Goal: Information Seeking & Learning: Learn about a topic

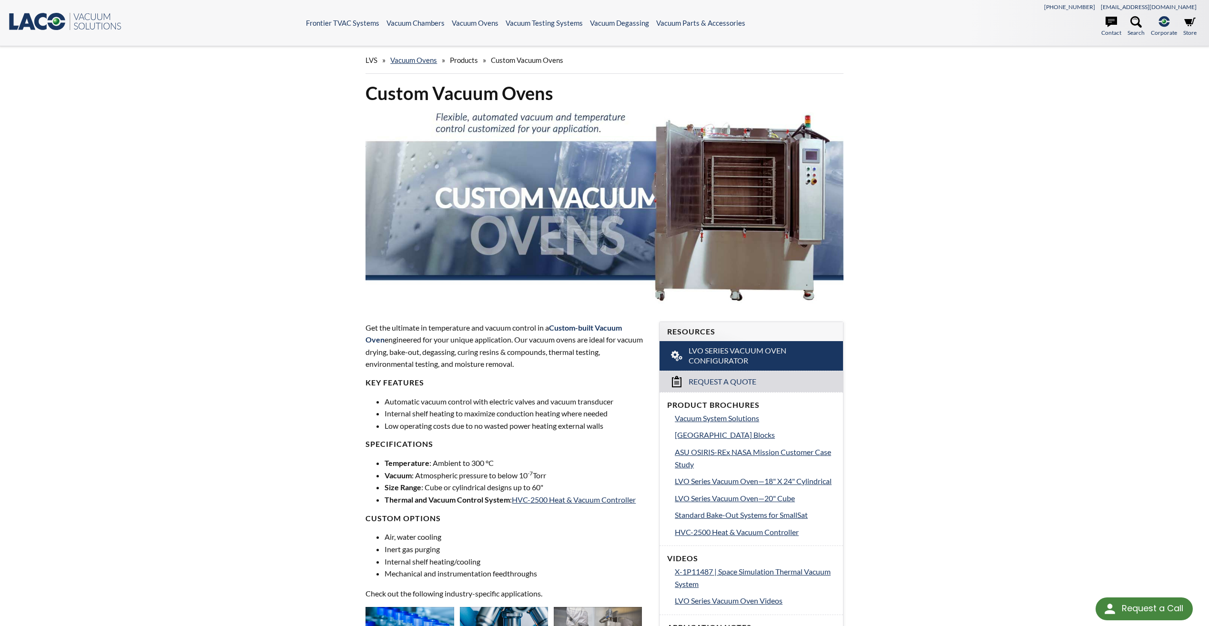
click at [31, 25] on icon at bounding box center [26, 21] width 17 height 17
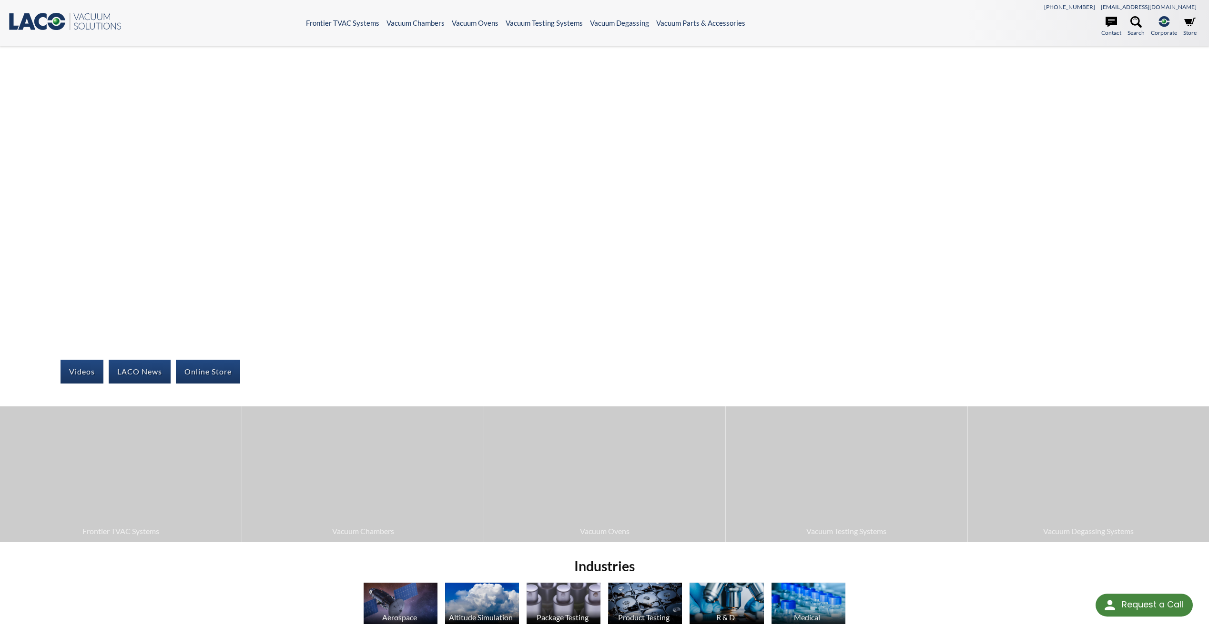
select select "Language Translate Widget"
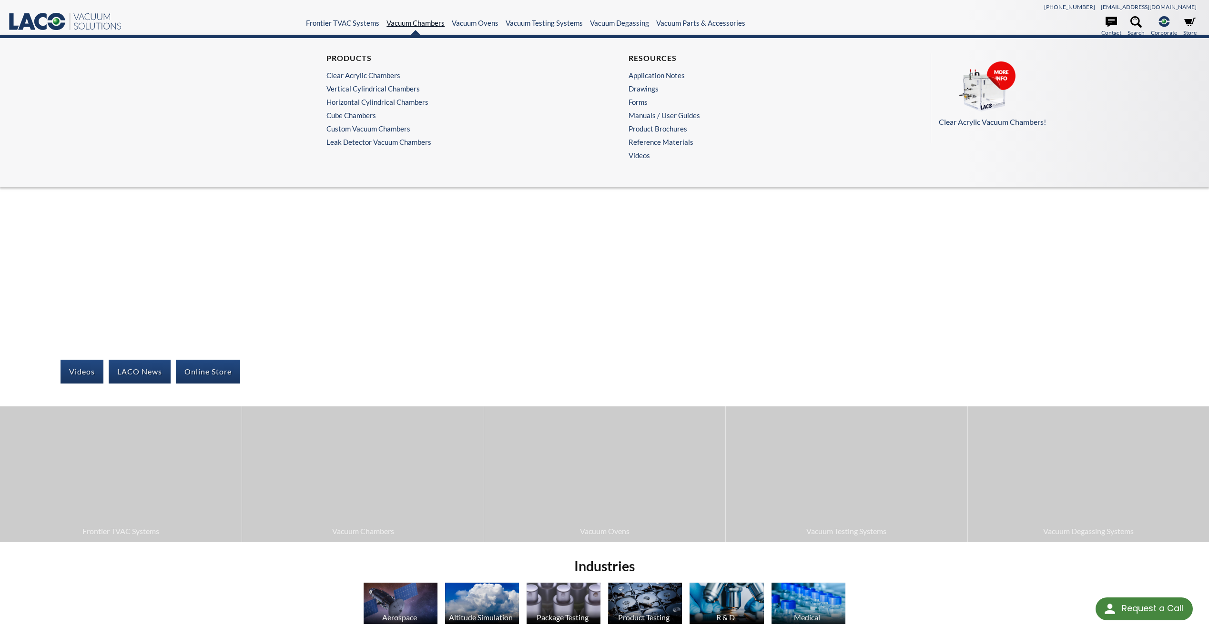
click at [406, 26] on link "Vacuum Chambers" at bounding box center [416, 23] width 58 height 9
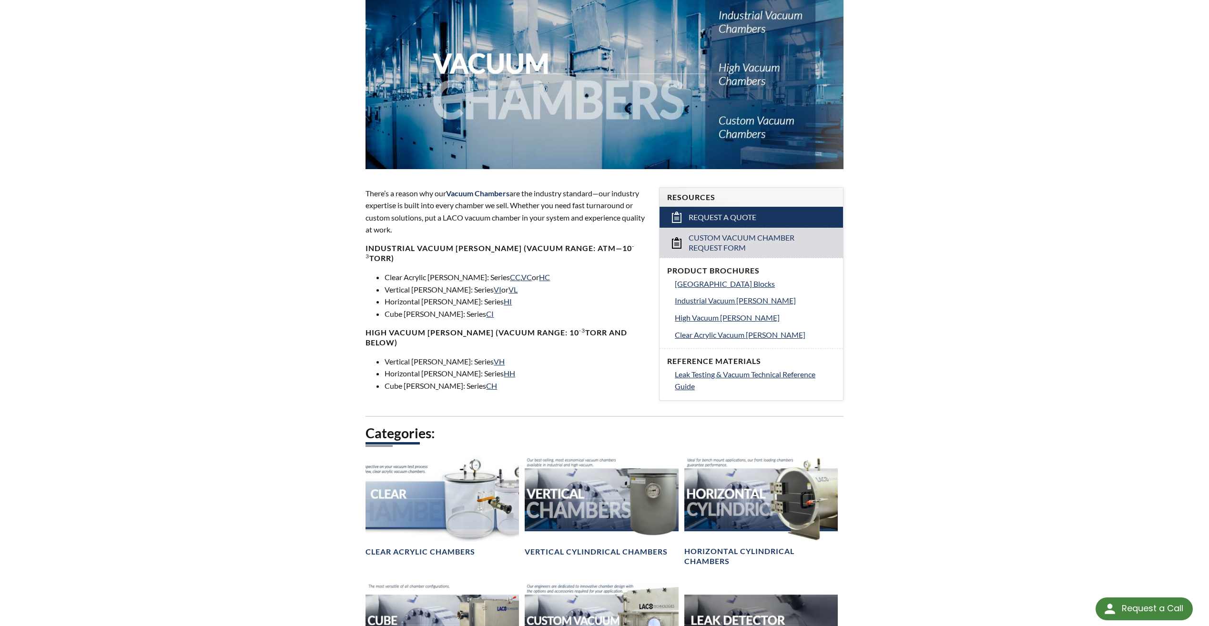
scroll to position [143, 0]
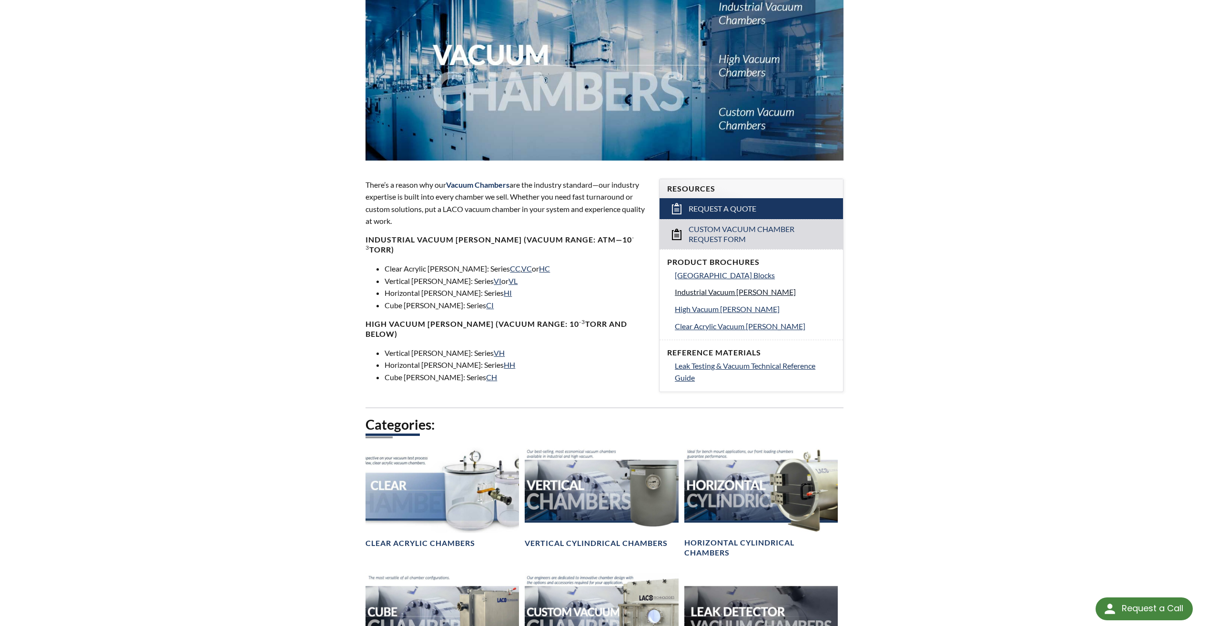
click at [701, 292] on span "Industrial Vacuum Chambers" at bounding box center [735, 291] width 121 height 9
click at [715, 365] on span "Leak Testing & Vacuum Technical Reference Guide" at bounding box center [745, 371] width 141 height 21
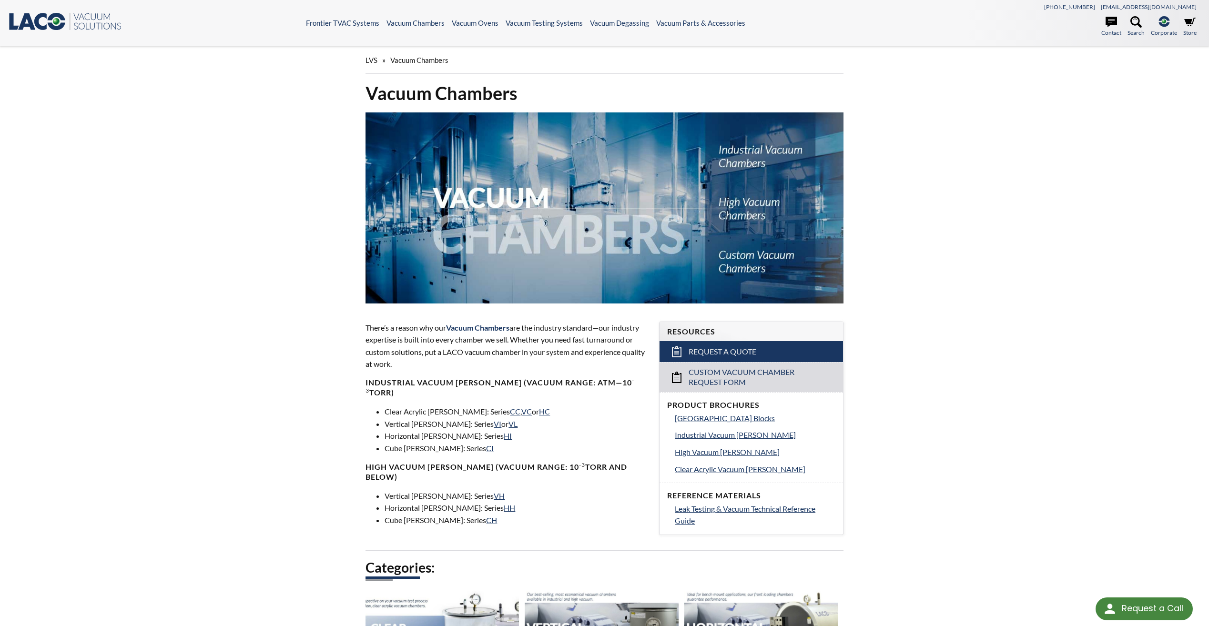
scroll to position [95, 0]
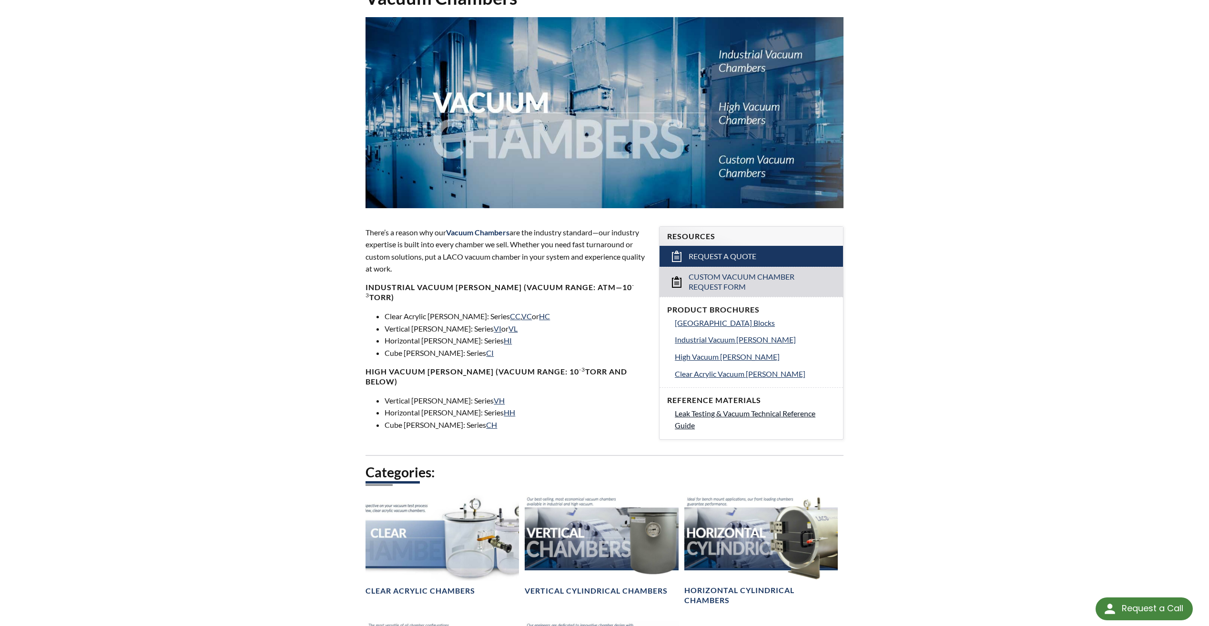
click at [739, 414] on span "Leak Testing & Vacuum Technical Reference Guide" at bounding box center [745, 419] width 141 height 21
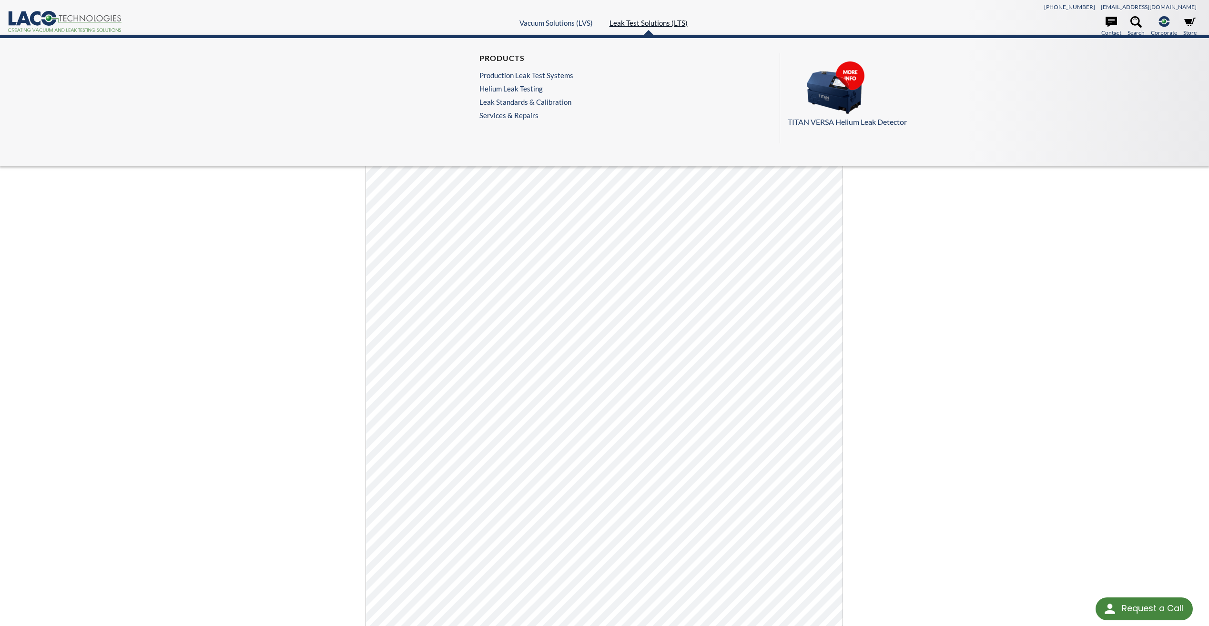
click at [650, 24] on link "Leak Test Solutions (LTS)" at bounding box center [649, 23] width 78 height 9
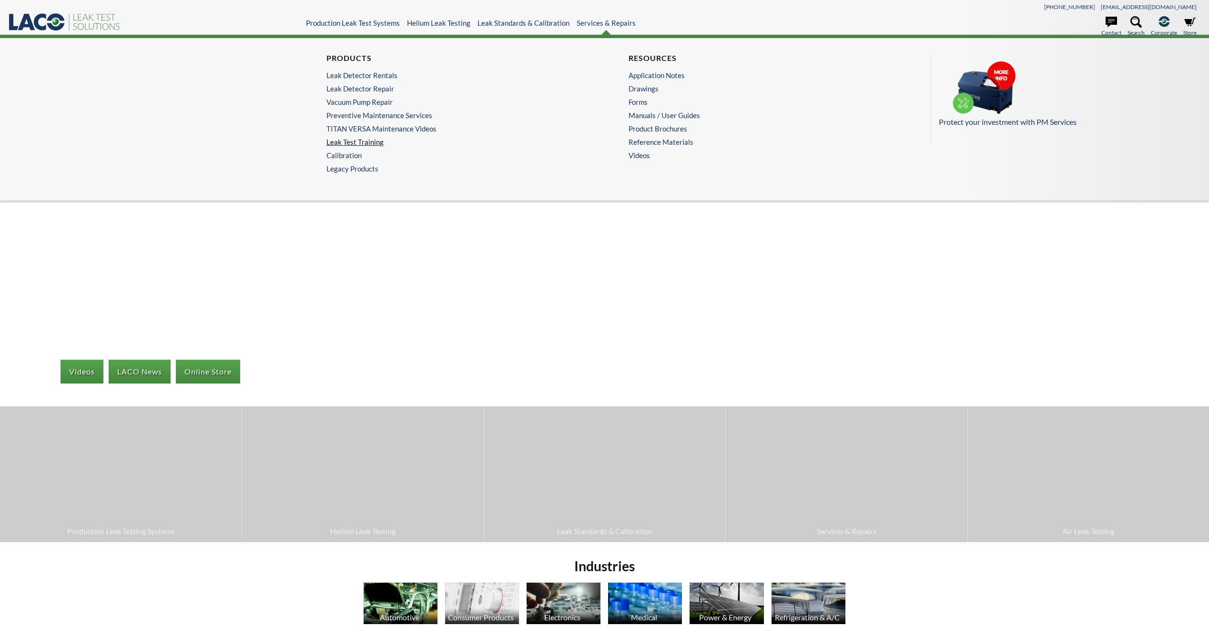
select select "Language Translate Widget"
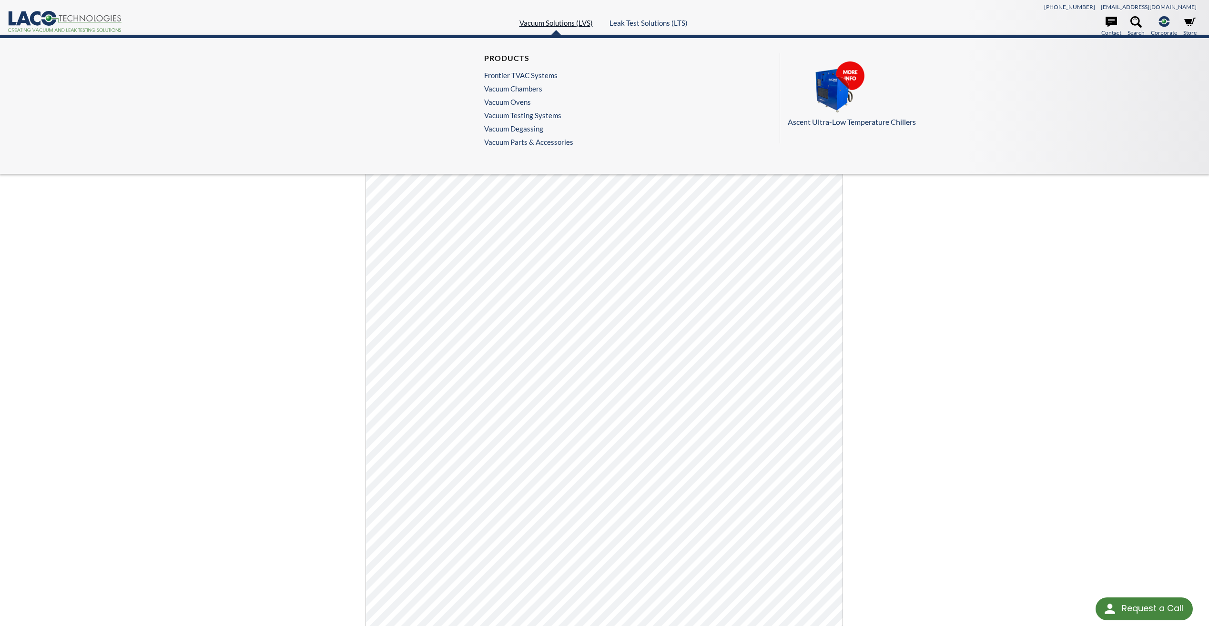
click at [559, 21] on link "Vacuum Solutions (LVS)" at bounding box center [556, 23] width 73 height 9
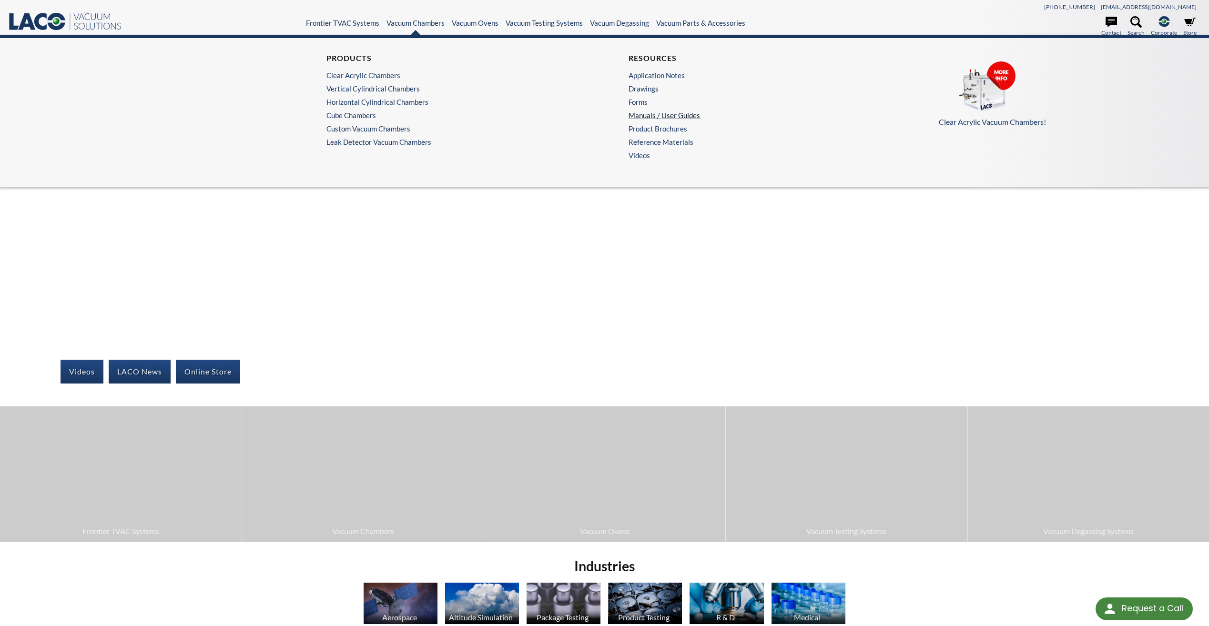
click at [645, 115] on link "Manuals / User Guides" at bounding box center [753, 115] width 249 height 9
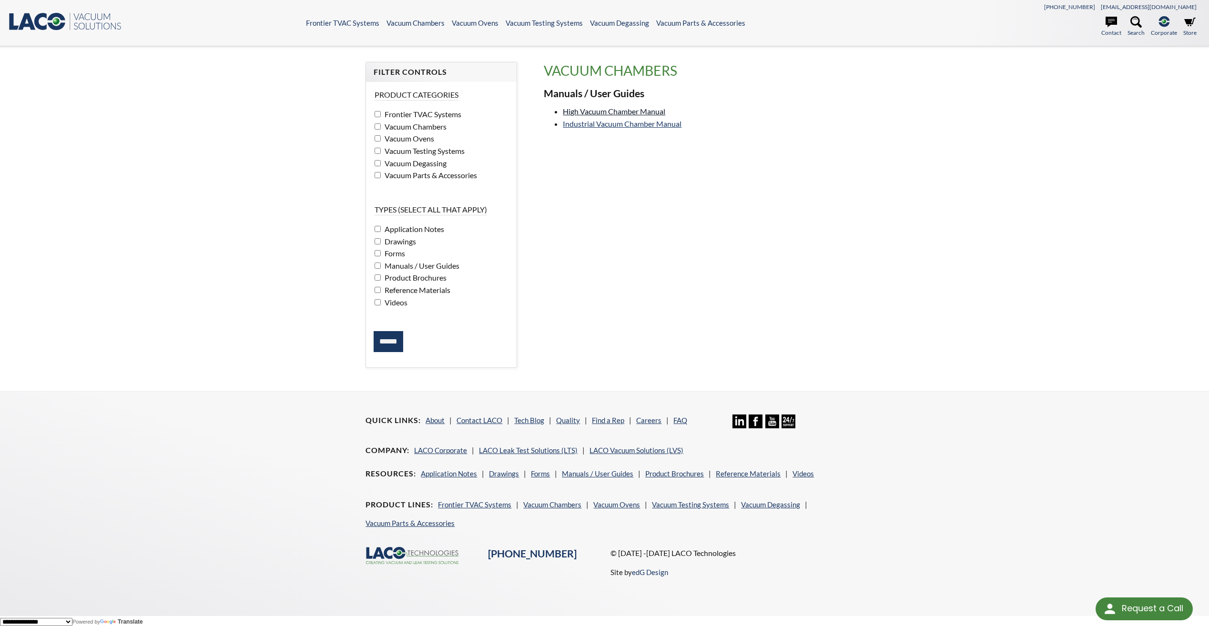
click at [623, 113] on link "High Vacuum Chamber Manual" at bounding box center [614, 111] width 102 height 9
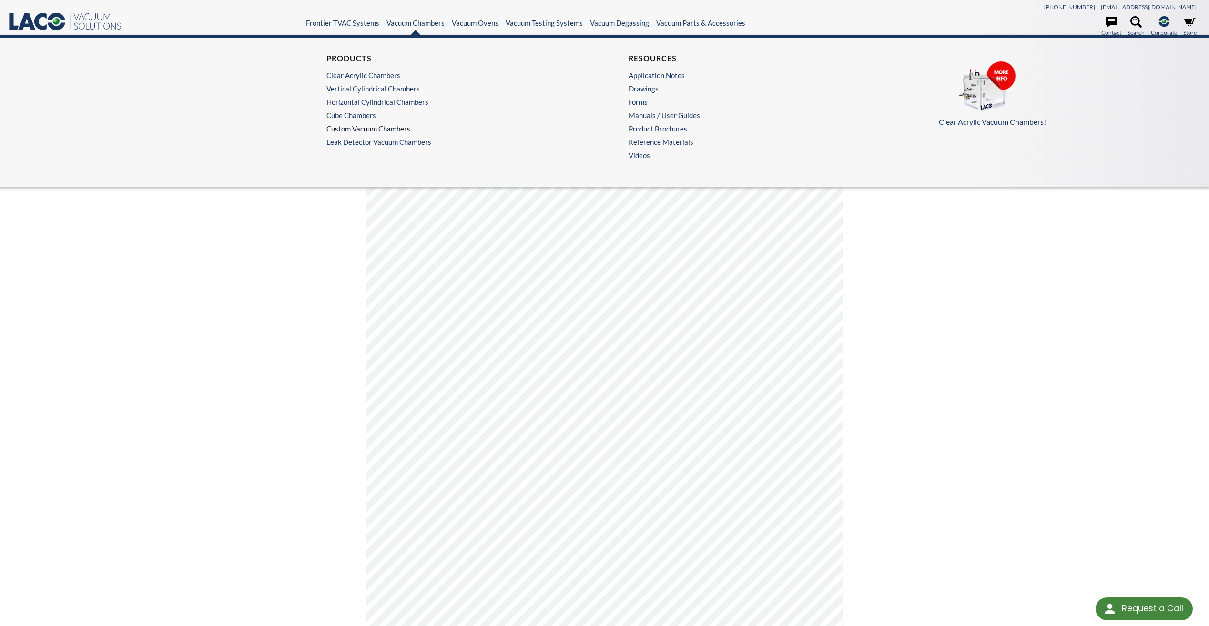
click at [373, 128] on link "Custom Vacuum Chambers" at bounding box center [450, 128] width 249 height 9
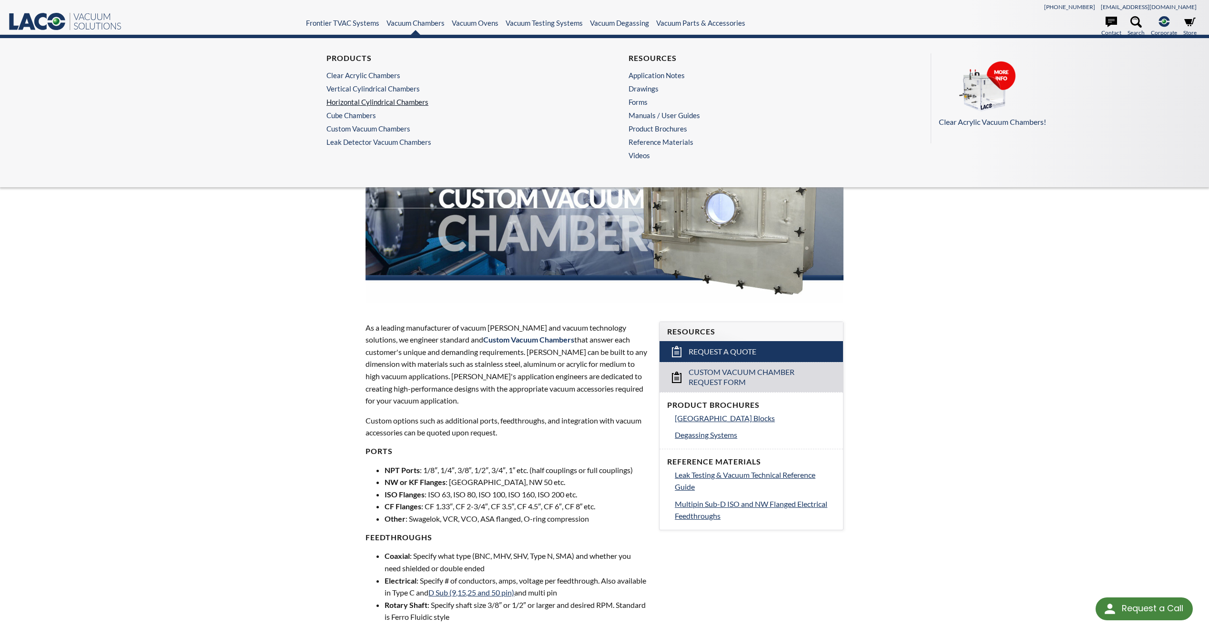
click at [366, 102] on link "Horizontal Cylindrical Chambers" at bounding box center [450, 102] width 249 height 9
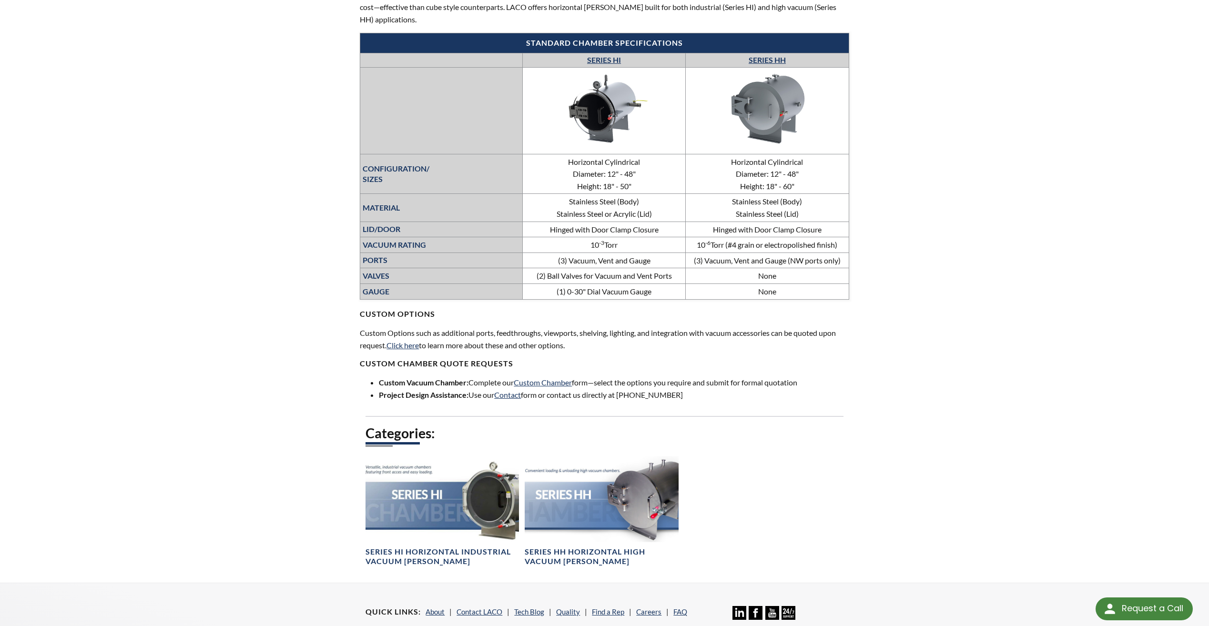
scroll to position [238, 0]
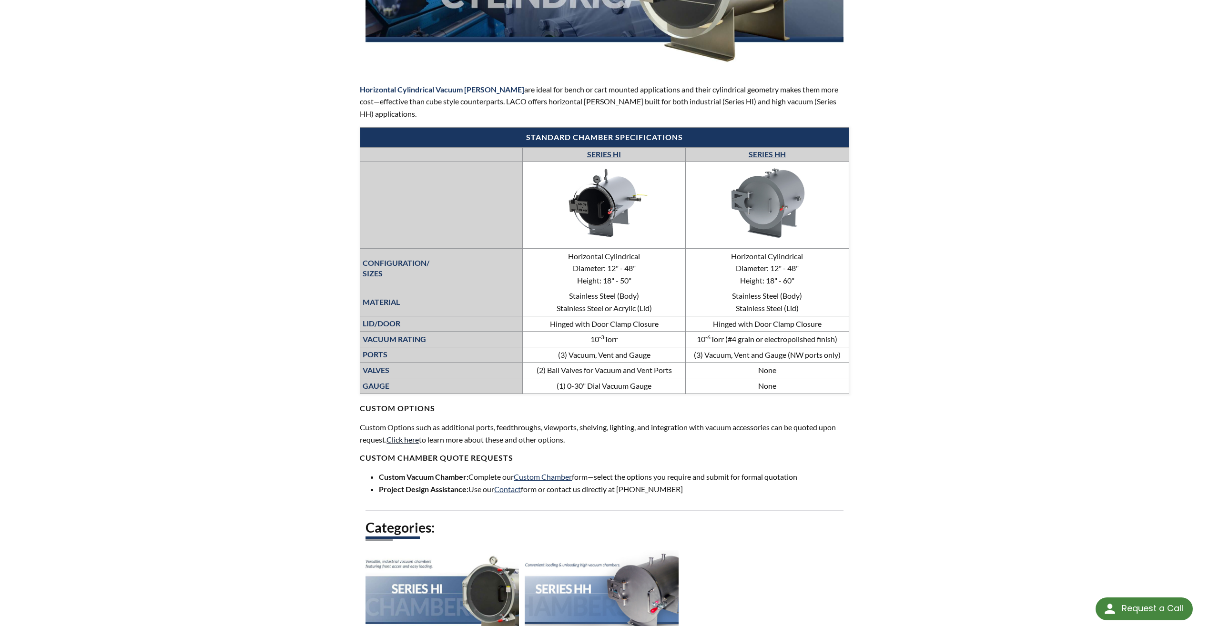
click at [406, 440] on link "Click here" at bounding box center [403, 439] width 32 height 9
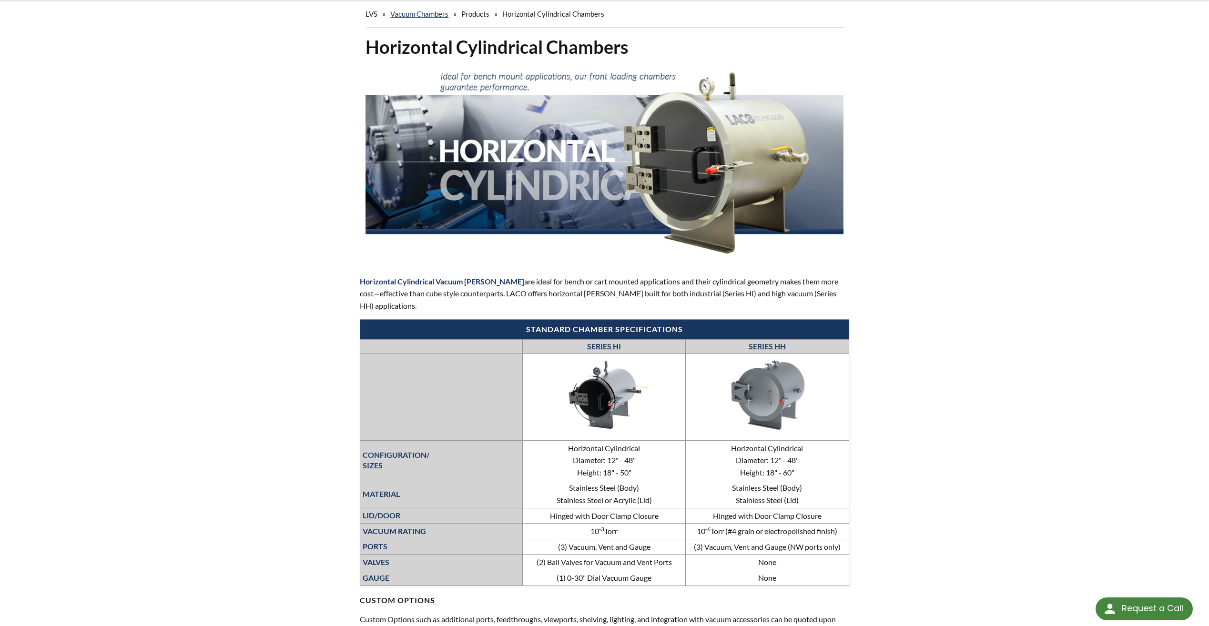
scroll to position [0, 0]
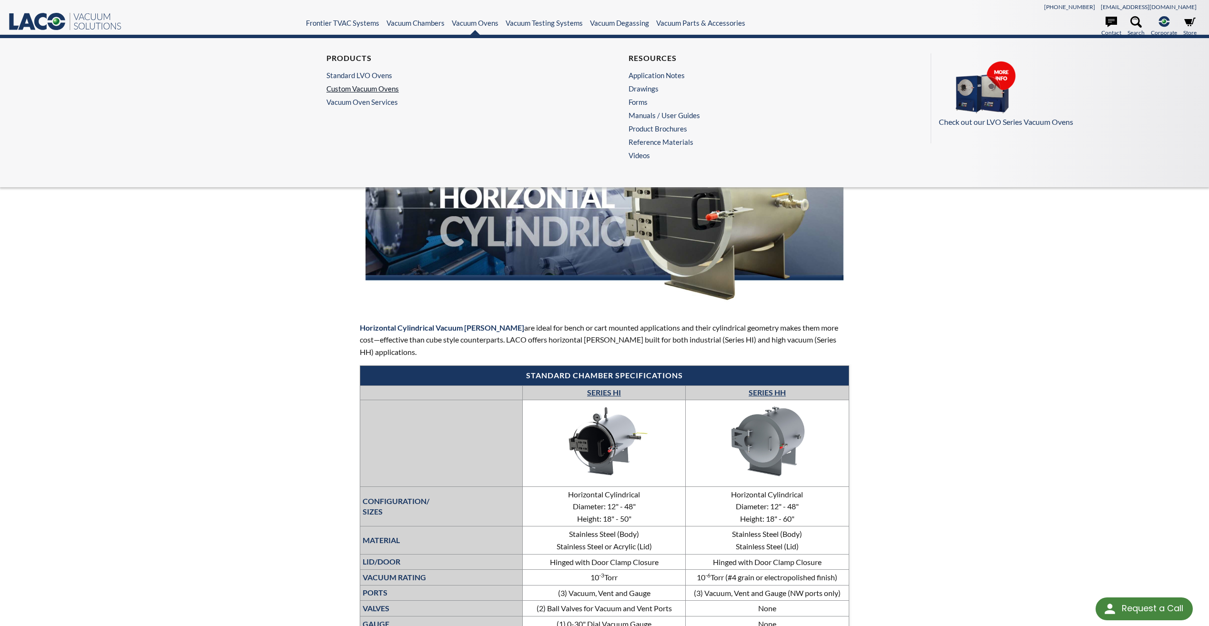
click at [364, 91] on link "Custom Vacuum Ovens" at bounding box center [450, 88] width 249 height 9
click at [412, 24] on link "Vacuum Chambers" at bounding box center [416, 23] width 58 height 9
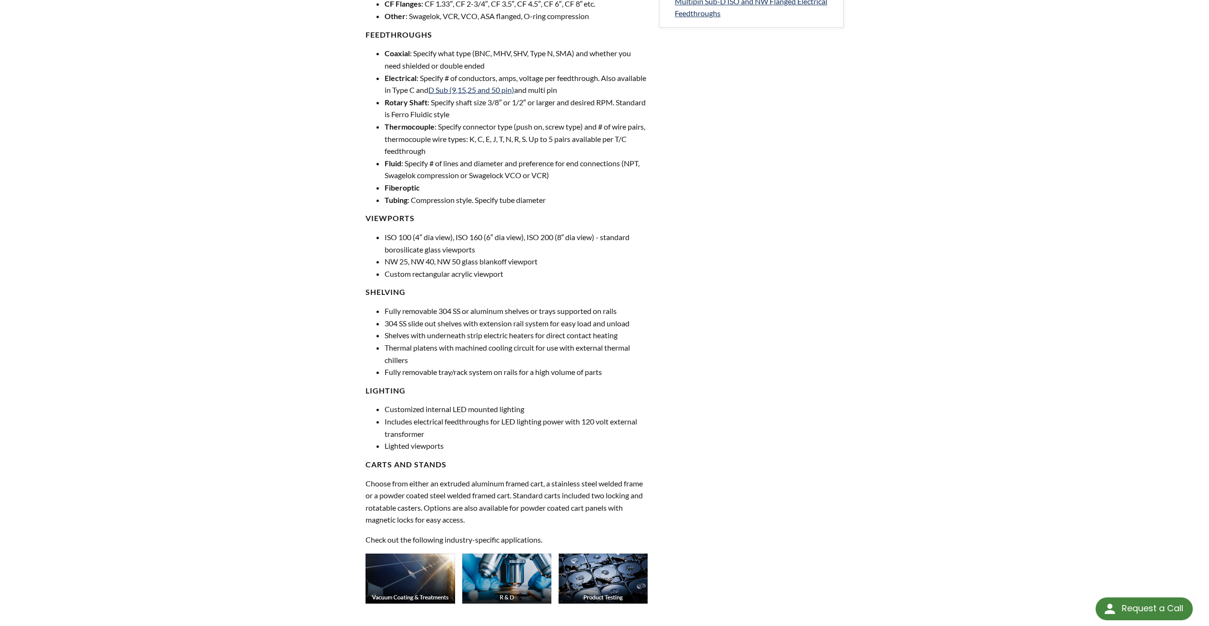
scroll to position [763, 0]
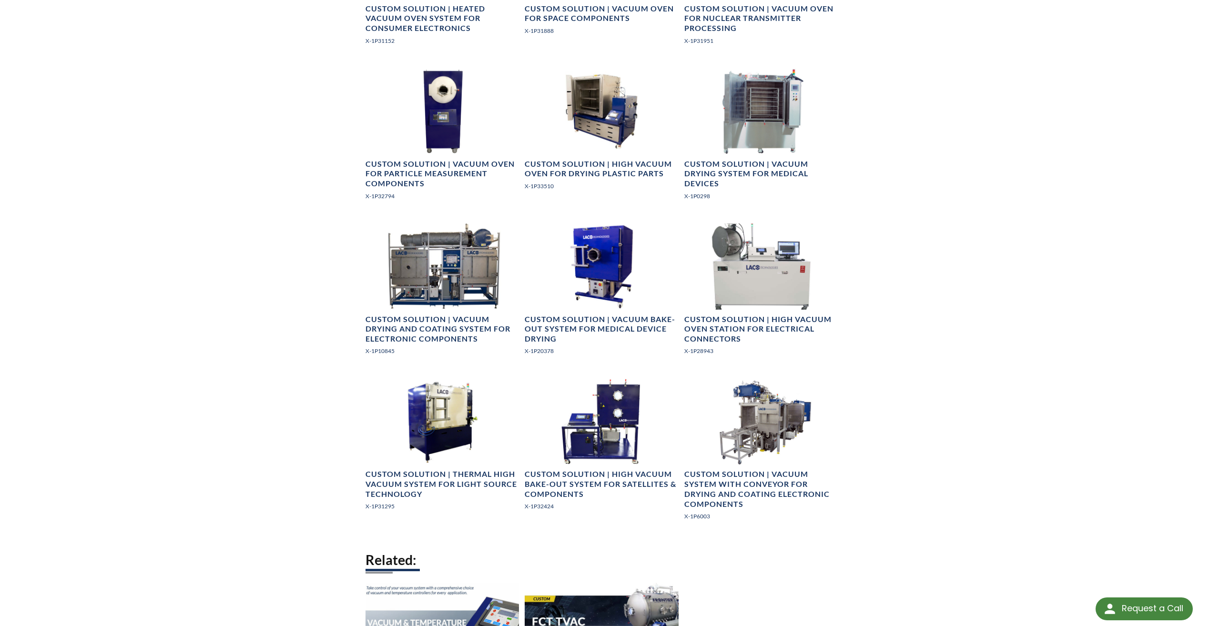
scroll to position [1192, 0]
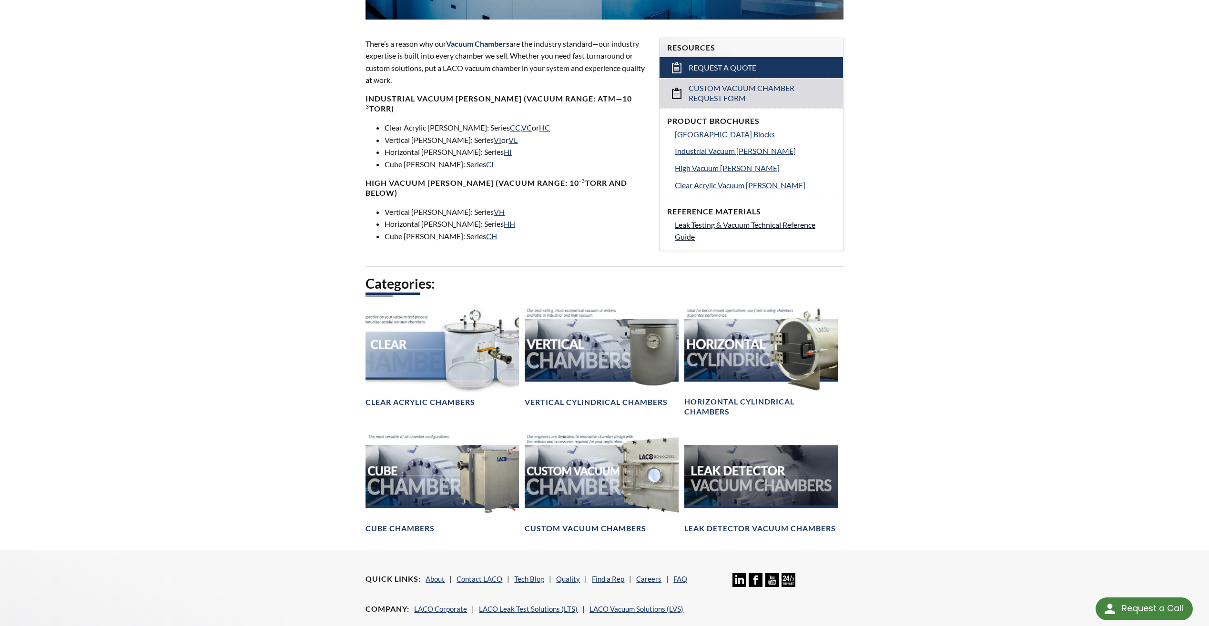
scroll to position [286, 0]
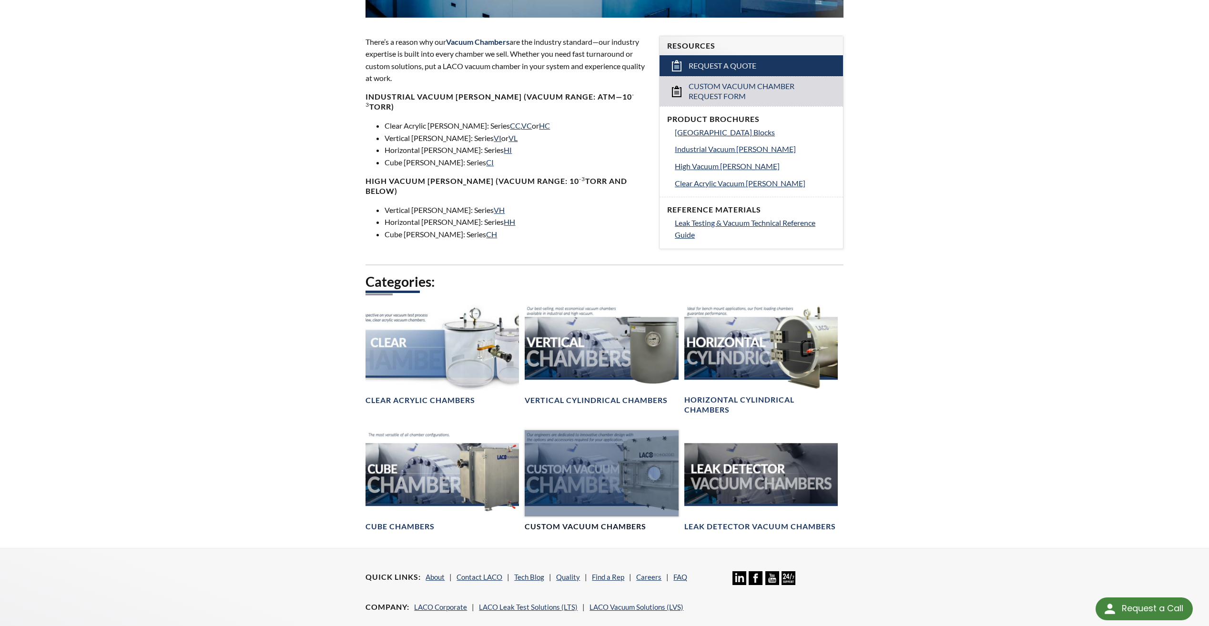
click at [579, 482] on div at bounding box center [601, 473] width 153 height 86
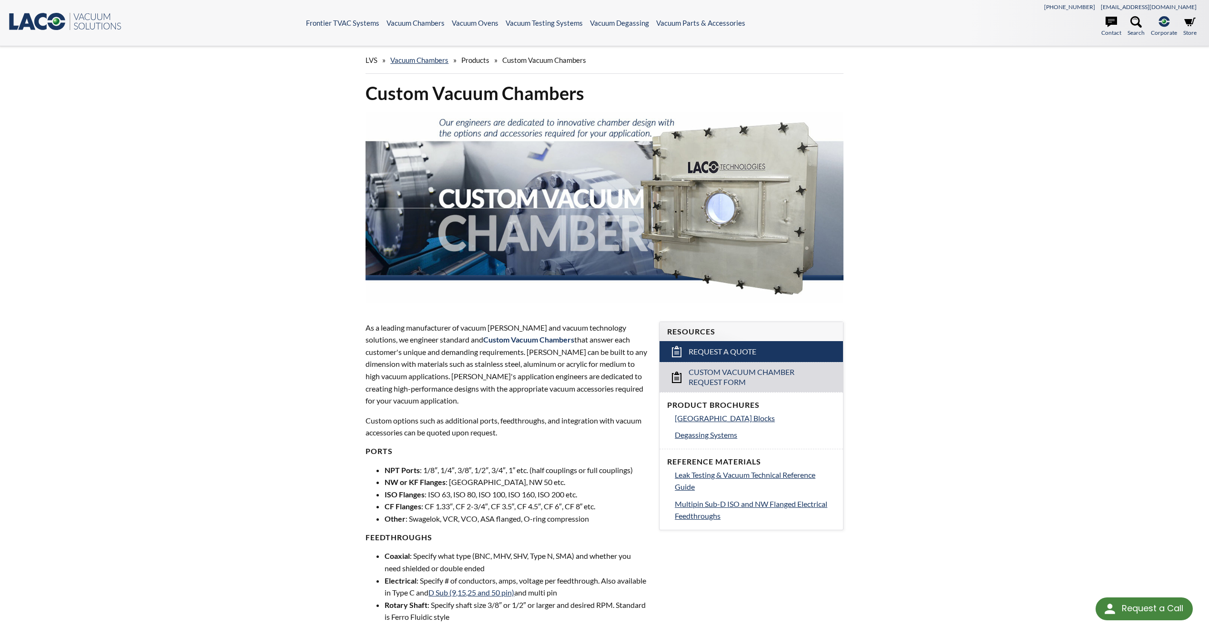
click at [501, 340] on span "Custom Vacuum Chambers" at bounding box center [528, 339] width 91 height 9
click at [717, 505] on span "Multipin Sub-D ISO and NW Flanged Electrical Feedthroughs" at bounding box center [751, 509] width 153 height 21
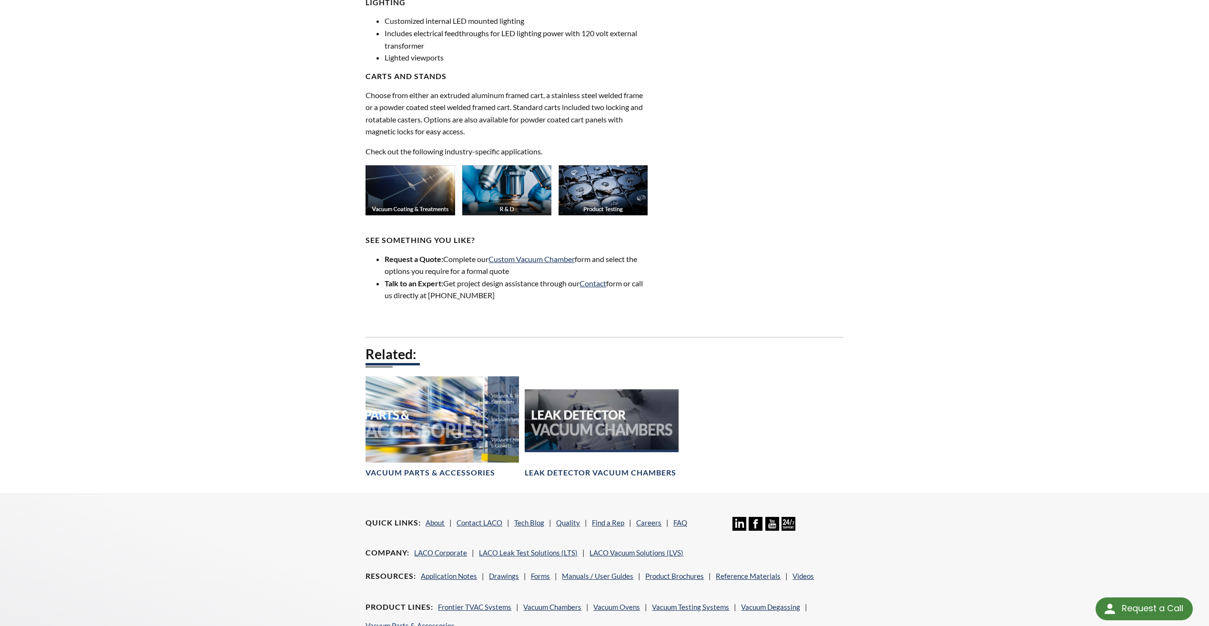
scroll to position [997, 0]
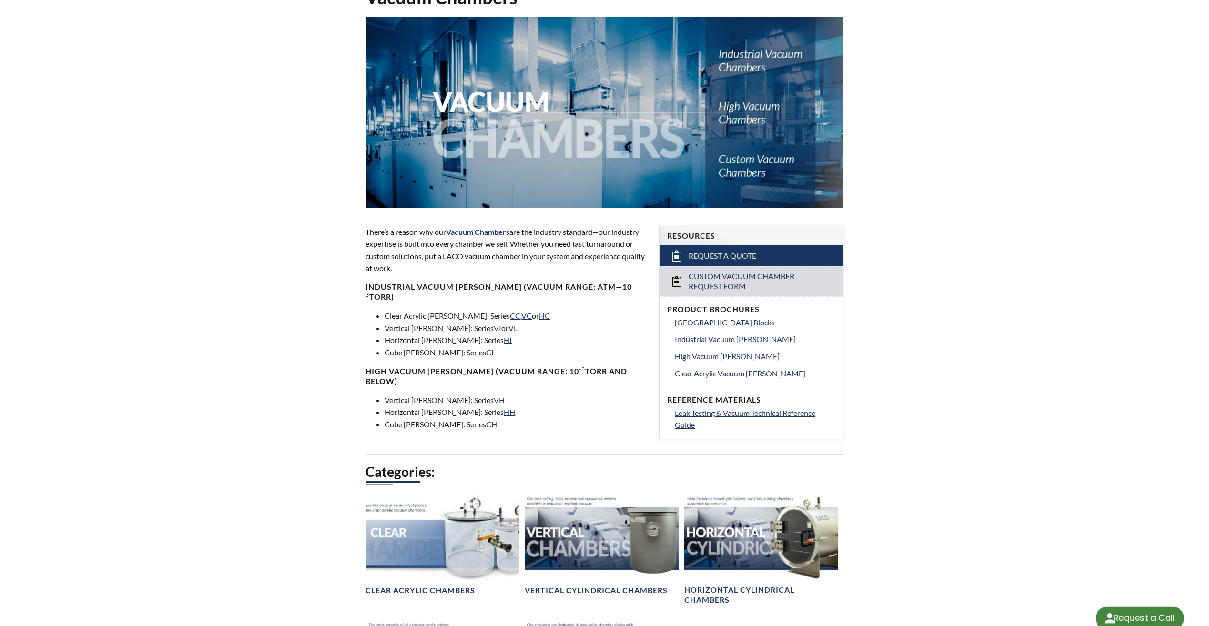
select select "Language Translate Widget"
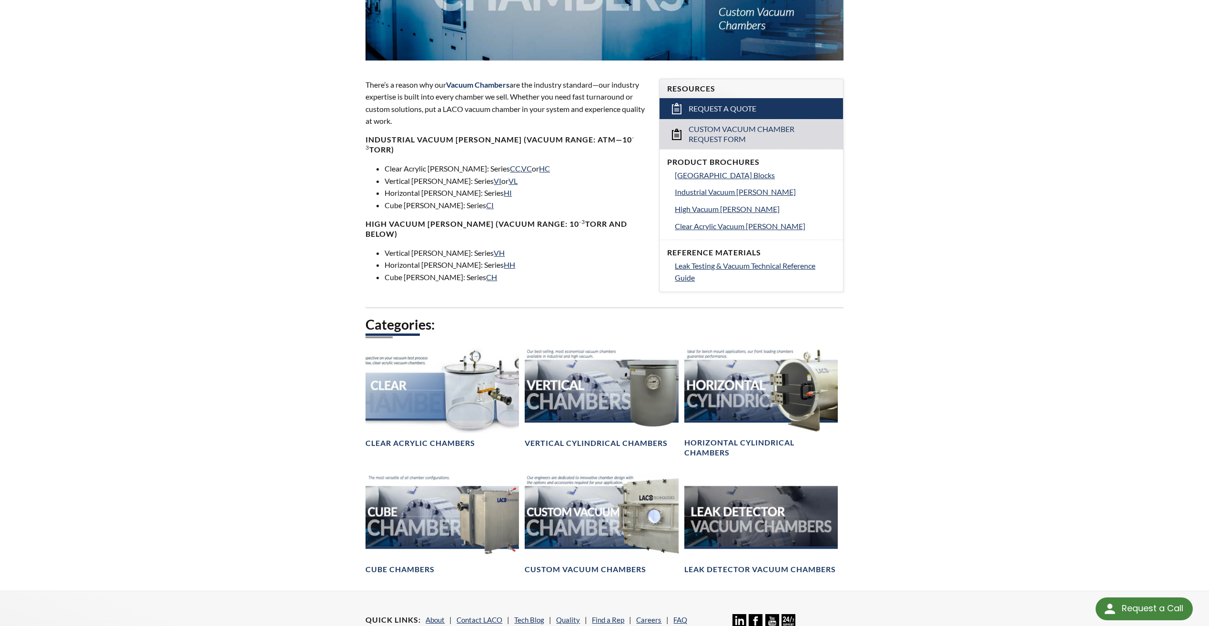
scroll to position [286, 0]
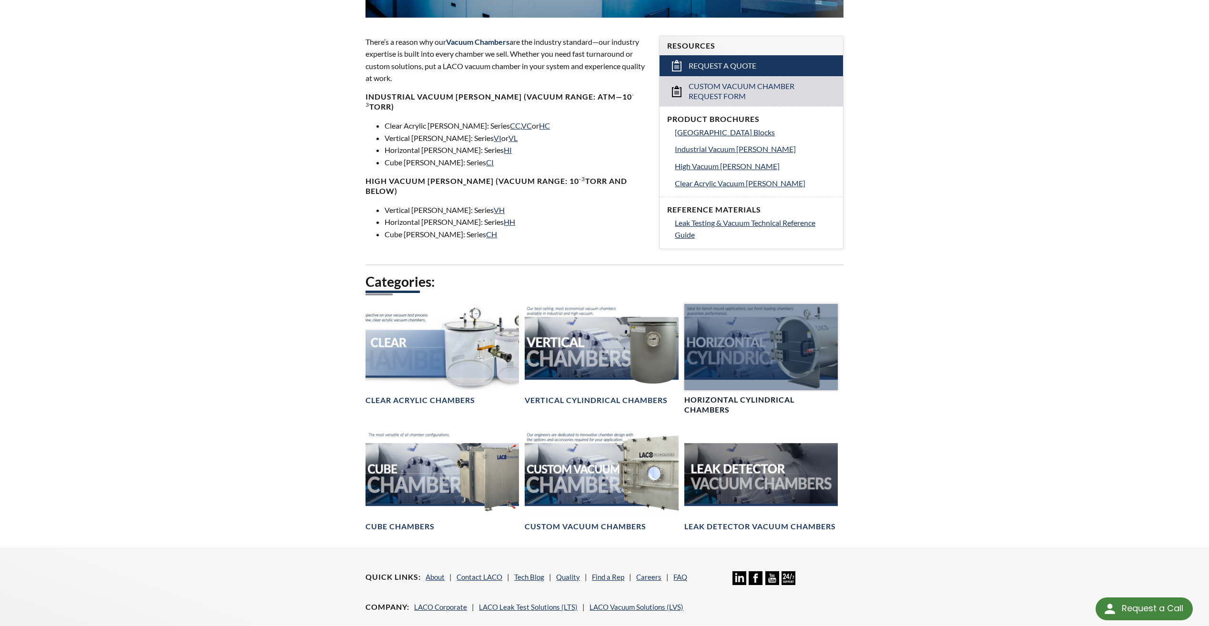
click at [740, 341] on div at bounding box center [760, 347] width 153 height 86
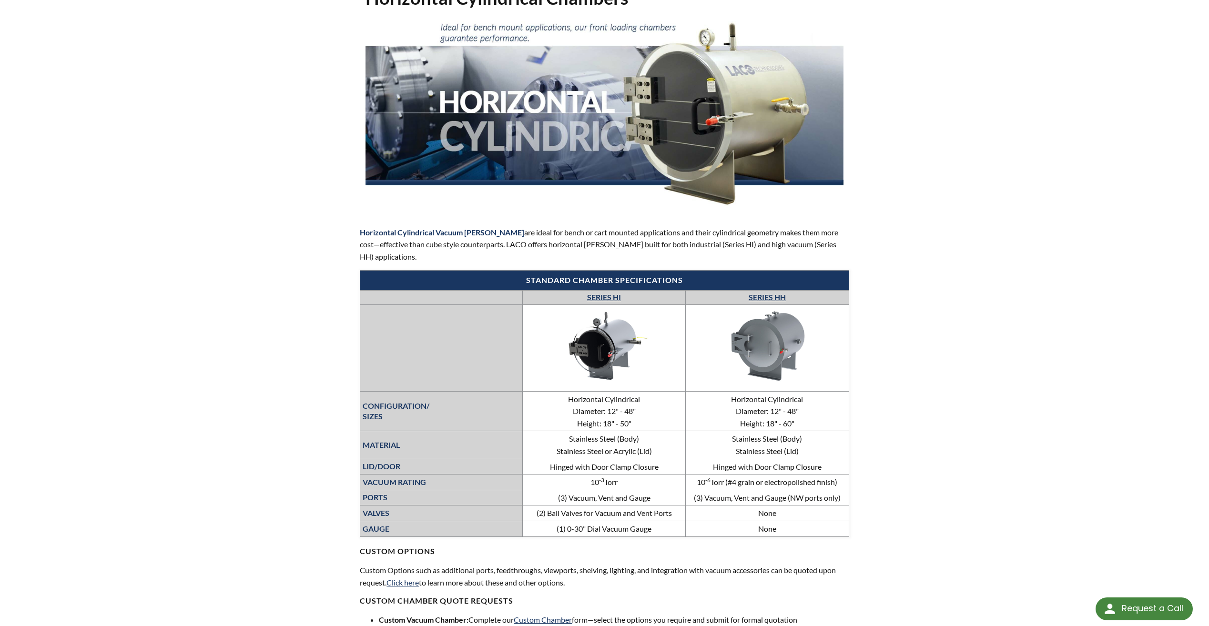
scroll to position [143, 0]
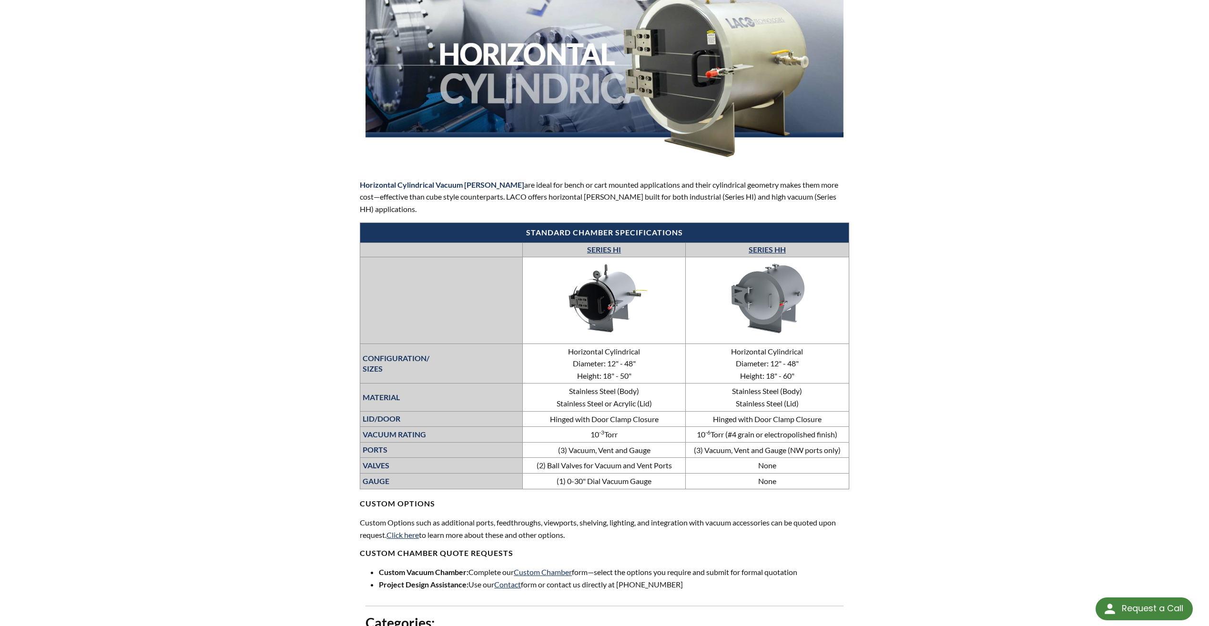
click at [602, 253] on link "SERIES HI" at bounding box center [604, 249] width 34 height 9
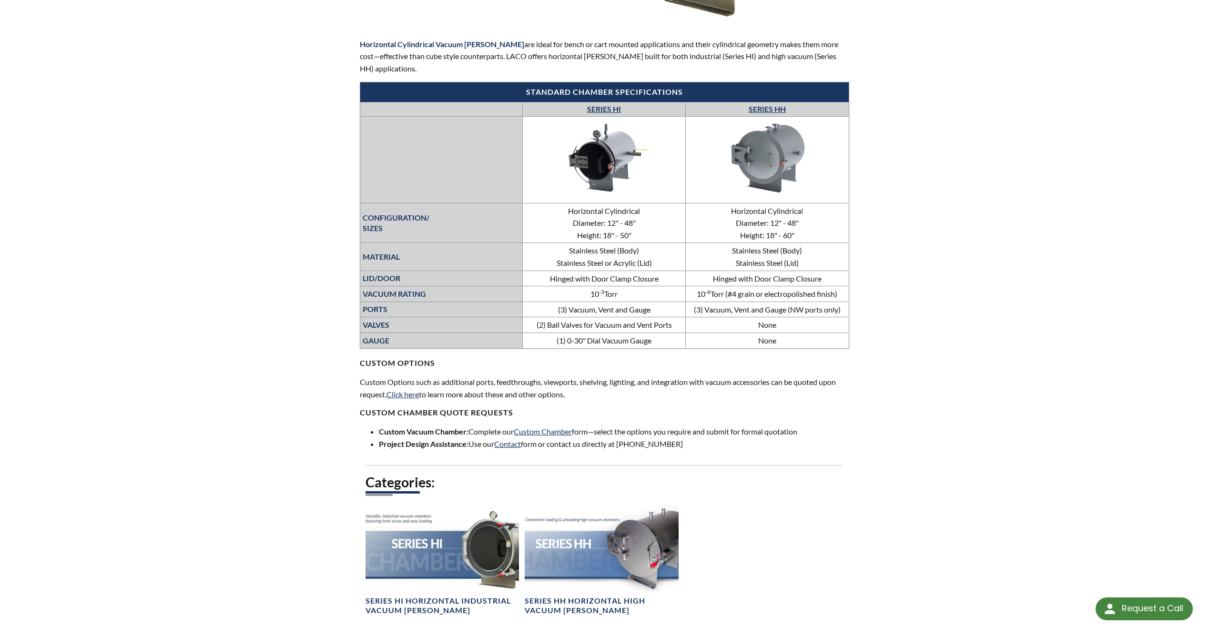
scroll to position [286, 0]
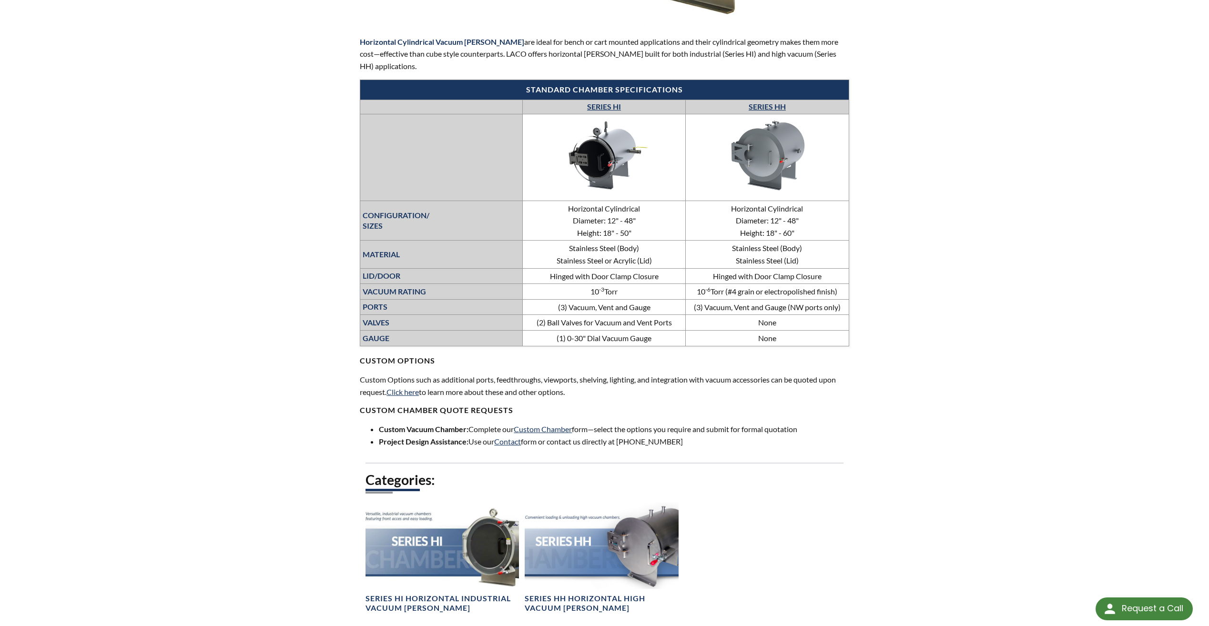
click at [596, 103] on link "SERIES HI" at bounding box center [604, 106] width 34 height 9
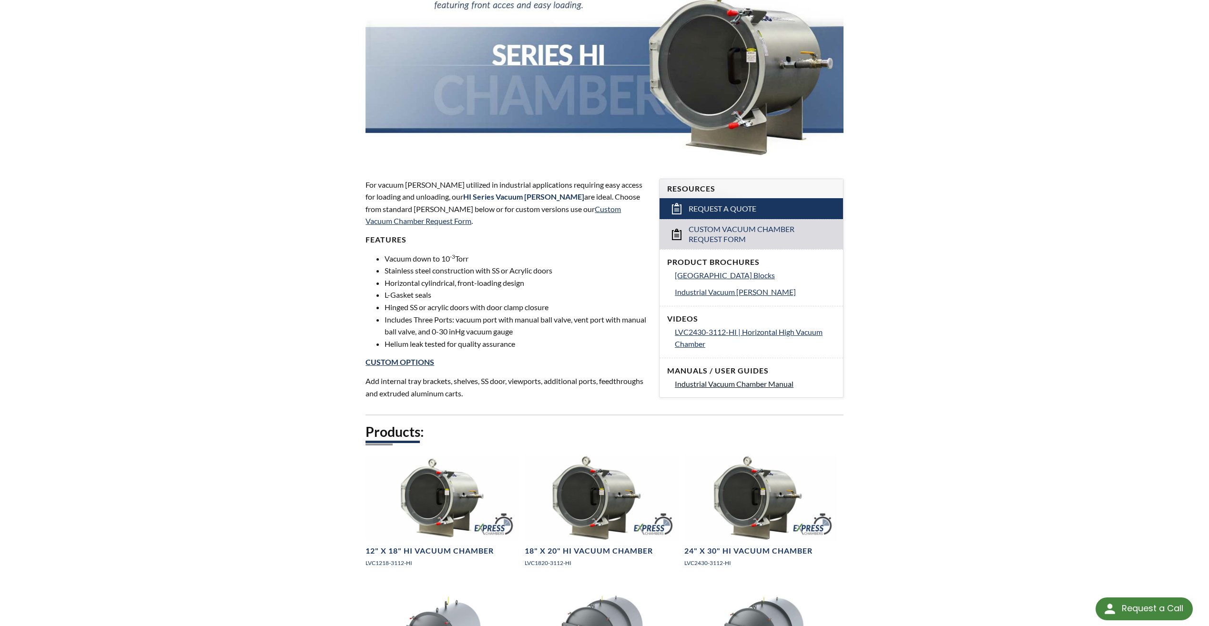
click at [745, 387] on span "Industrial Vacuum Chamber Manual" at bounding box center [734, 383] width 119 height 9
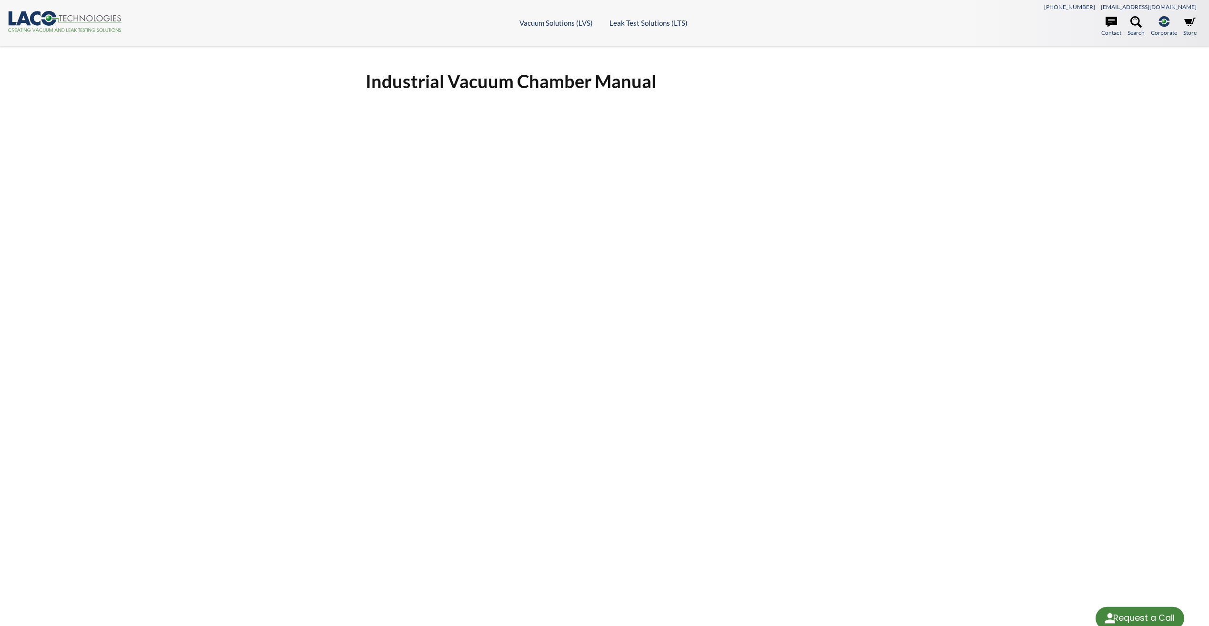
select select "Language Translate Widget"
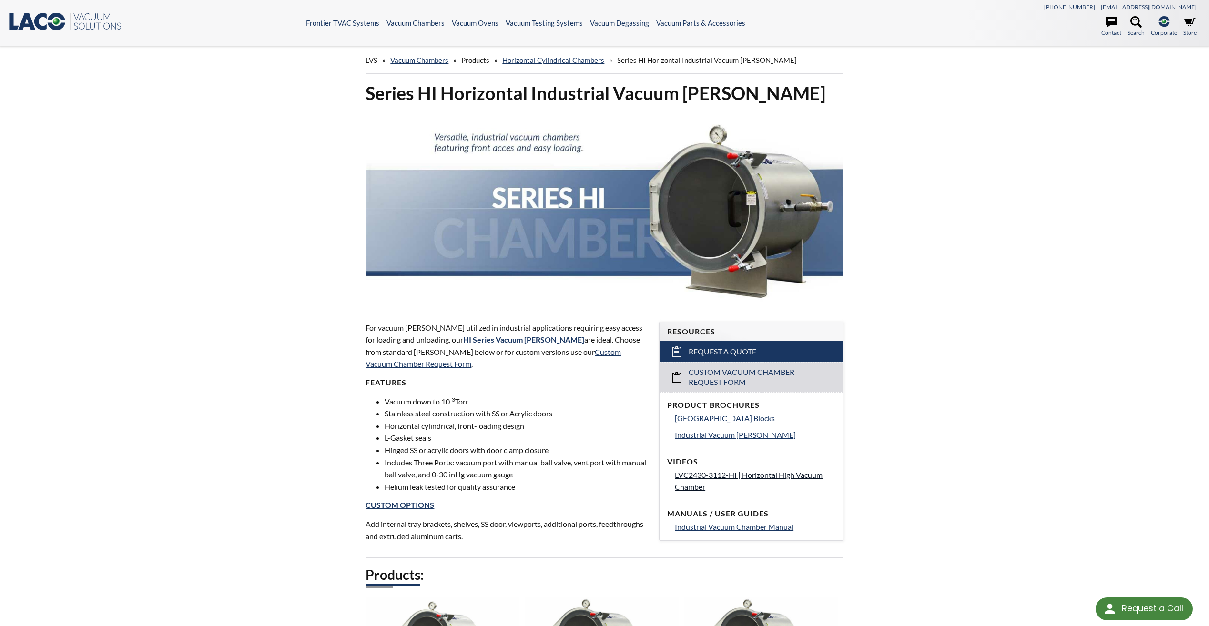
click at [729, 478] on span "LVC2430-3112-HI | Horizontal High Vacuum Chamber" at bounding box center [749, 480] width 148 height 21
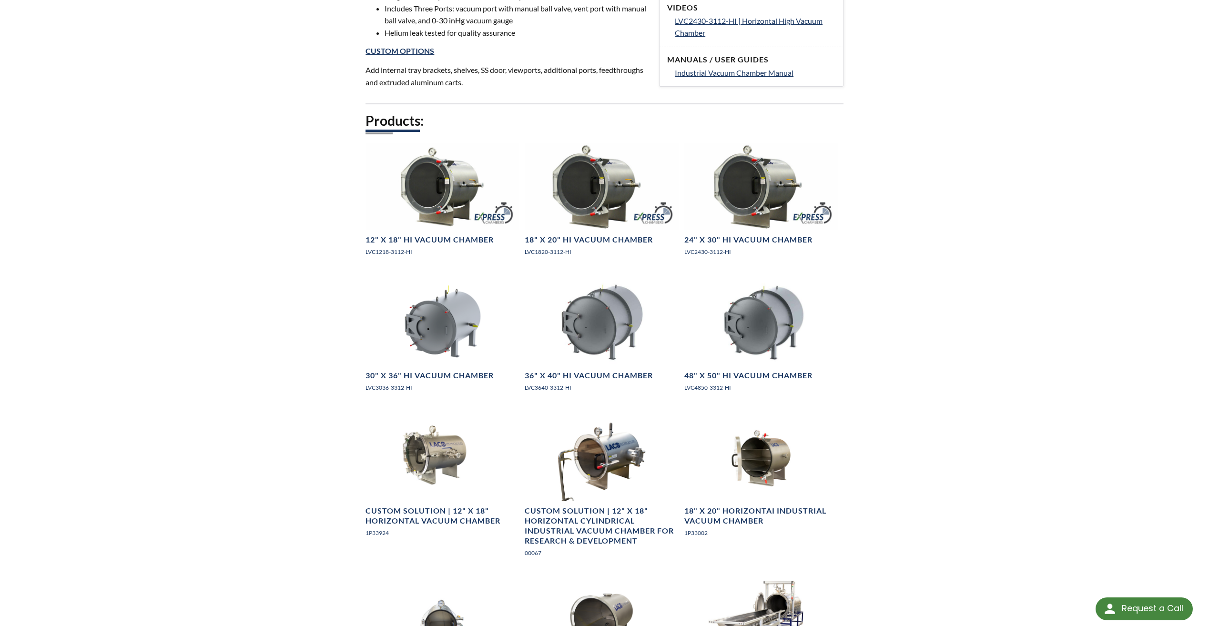
scroll to position [429, 0]
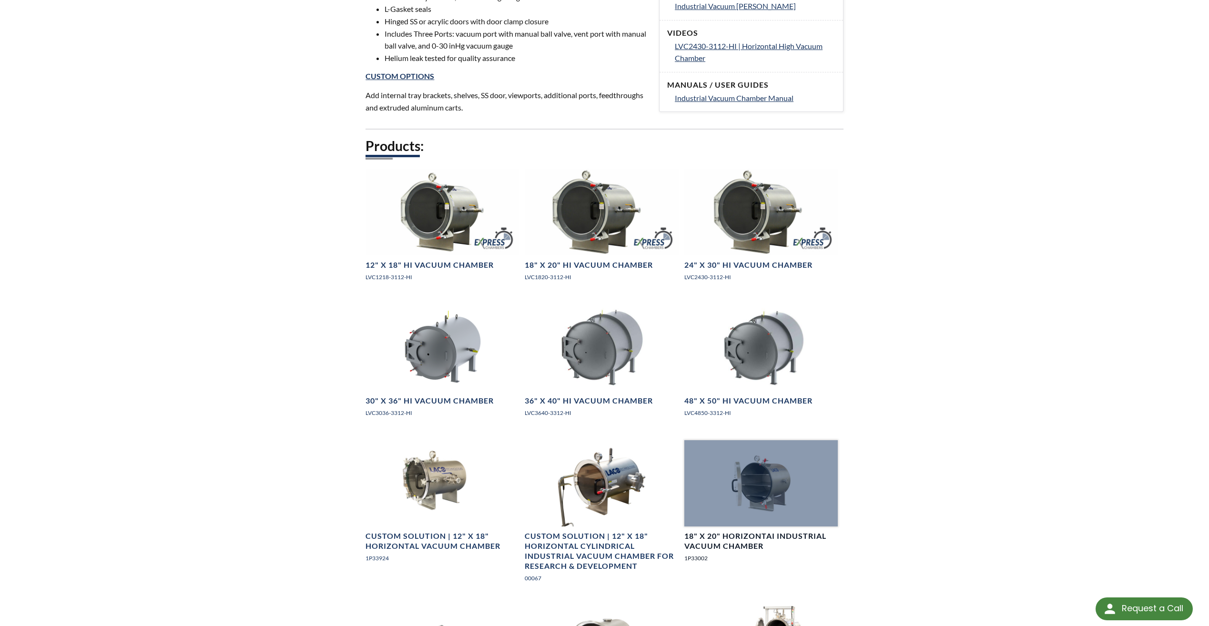
click at [773, 487] on div at bounding box center [760, 483] width 153 height 86
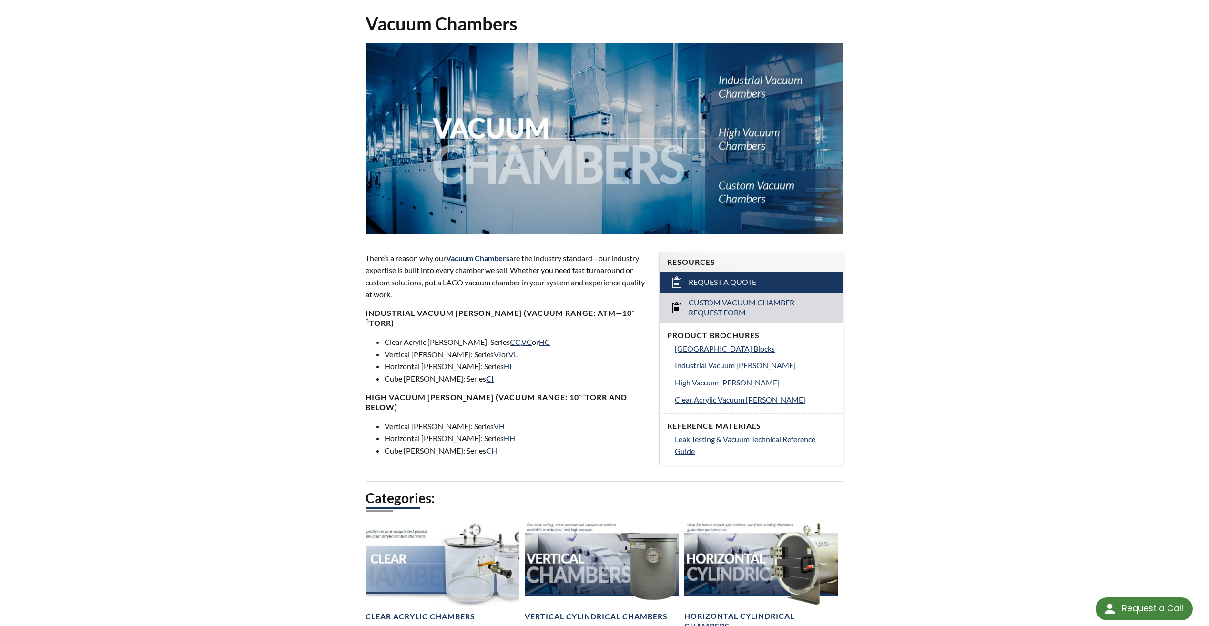
scroll to position [191, 0]
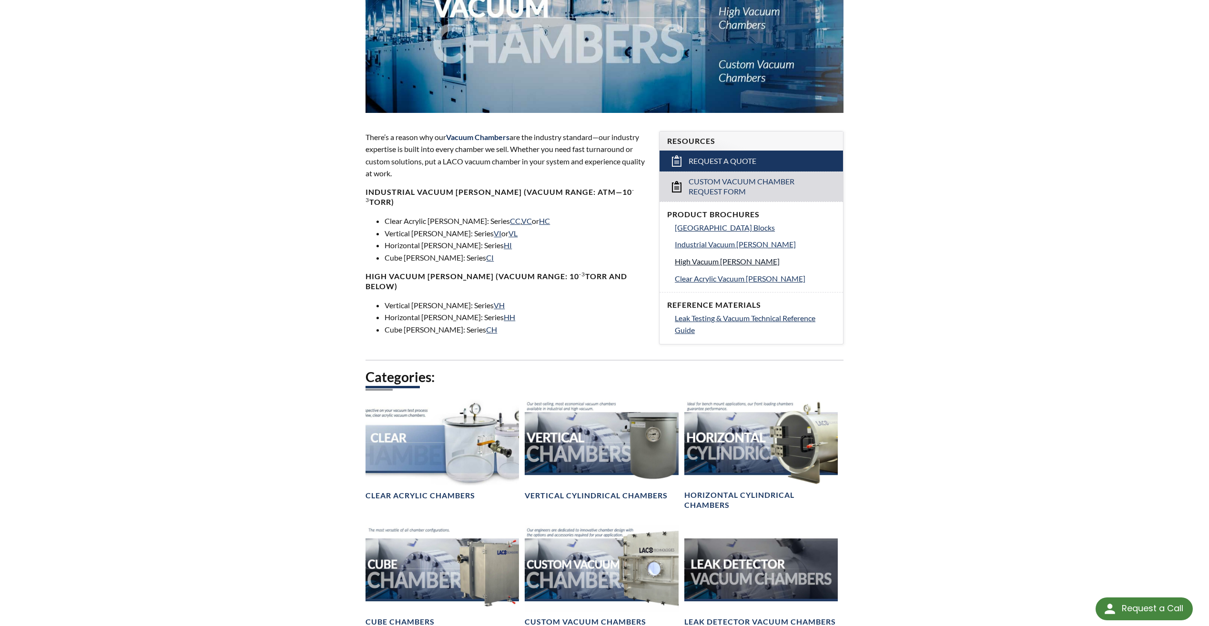
click at [705, 260] on span "High Vacuum [PERSON_NAME]" at bounding box center [727, 261] width 105 height 9
click at [693, 247] on span "Industrial Vacuum [PERSON_NAME]" at bounding box center [735, 244] width 121 height 9
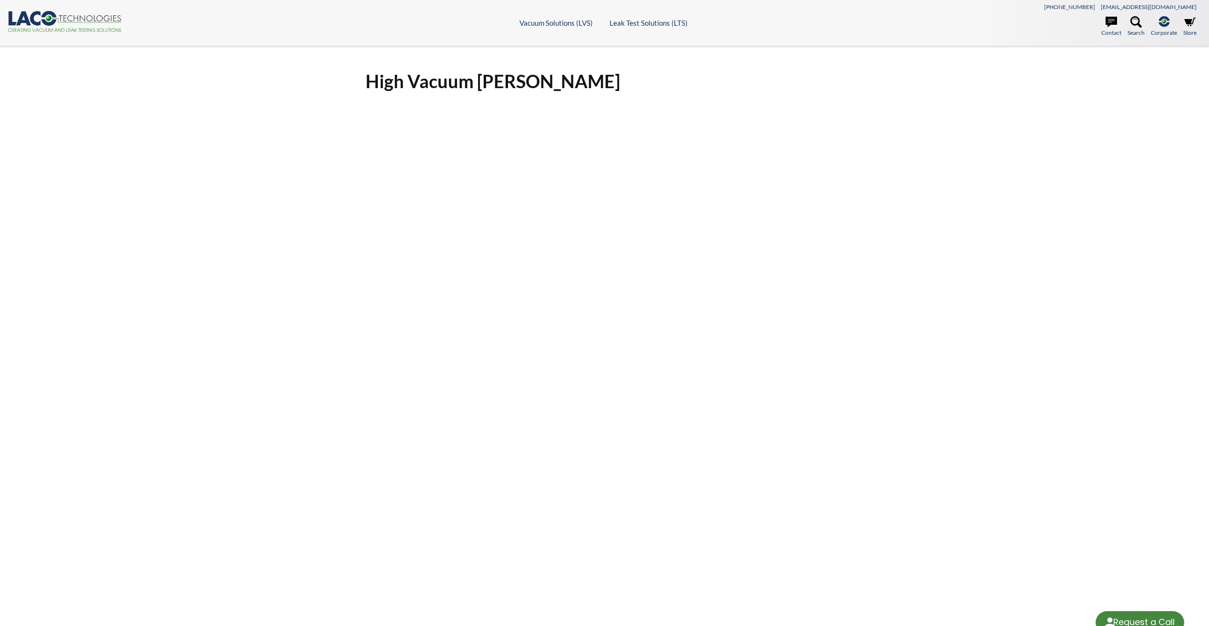
select select "Language Translate Widget"
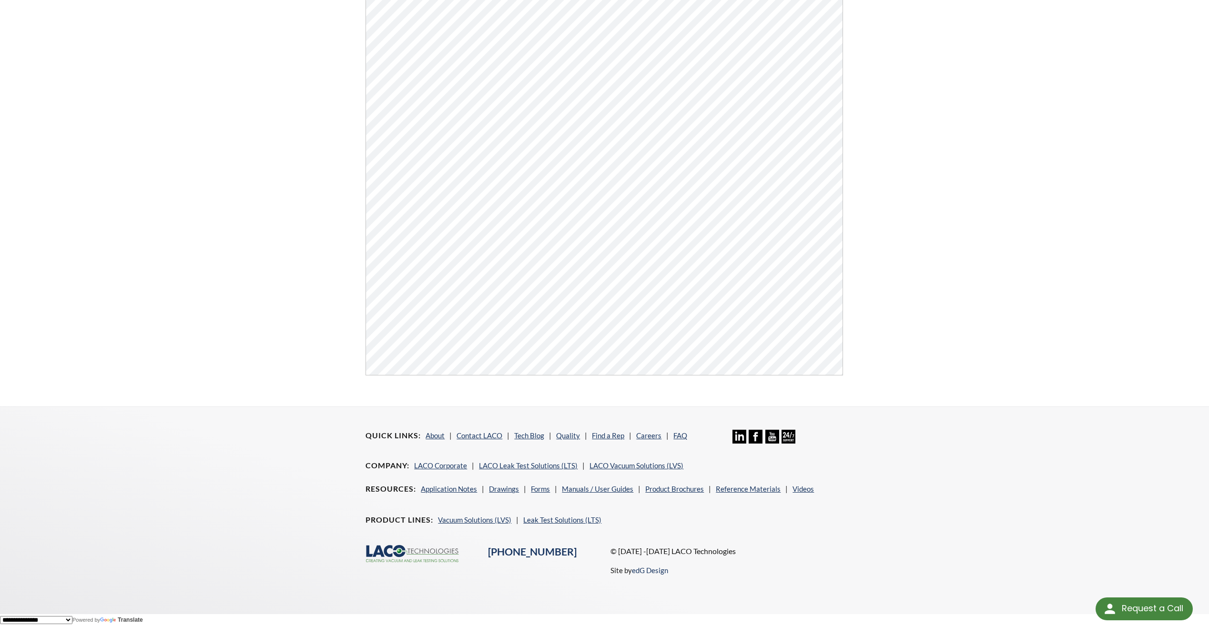
scroll to position [172, 0]
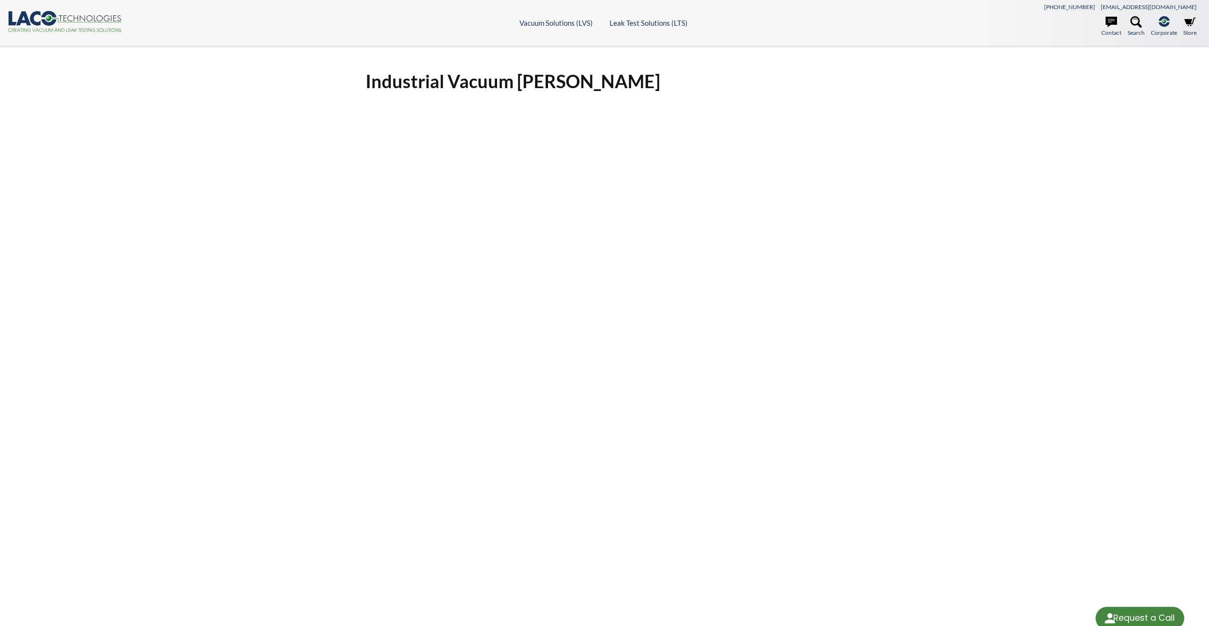
select select "Language Translate Widget"
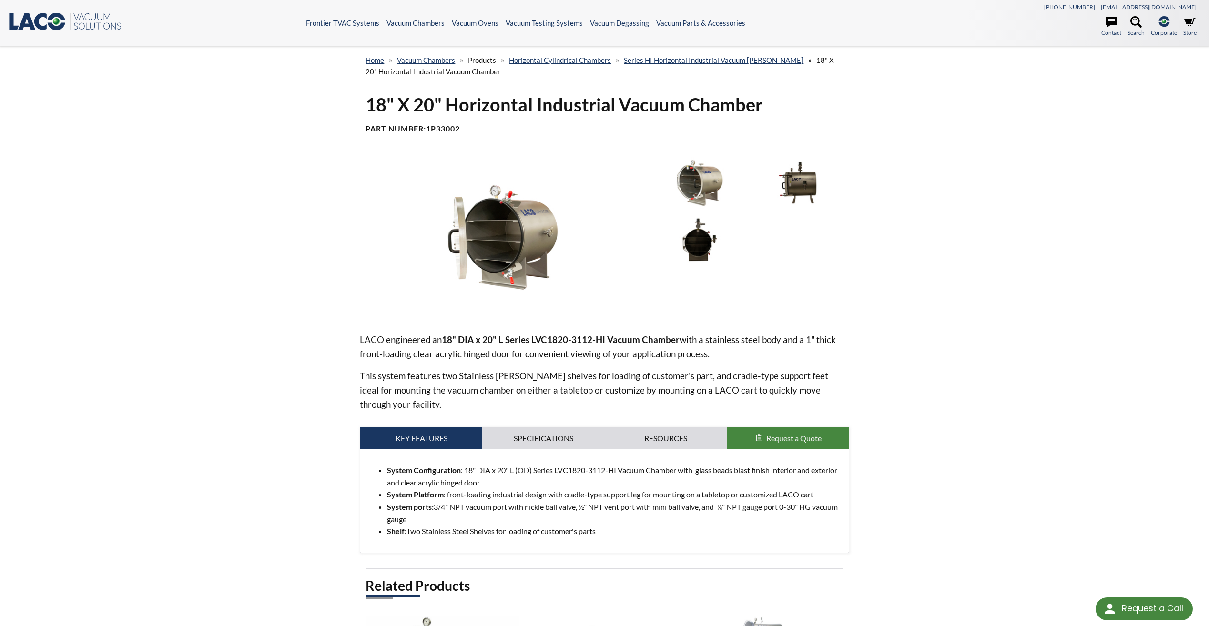
click at [695, 182] on img at bounding box center [699, 183] width 93 height 52
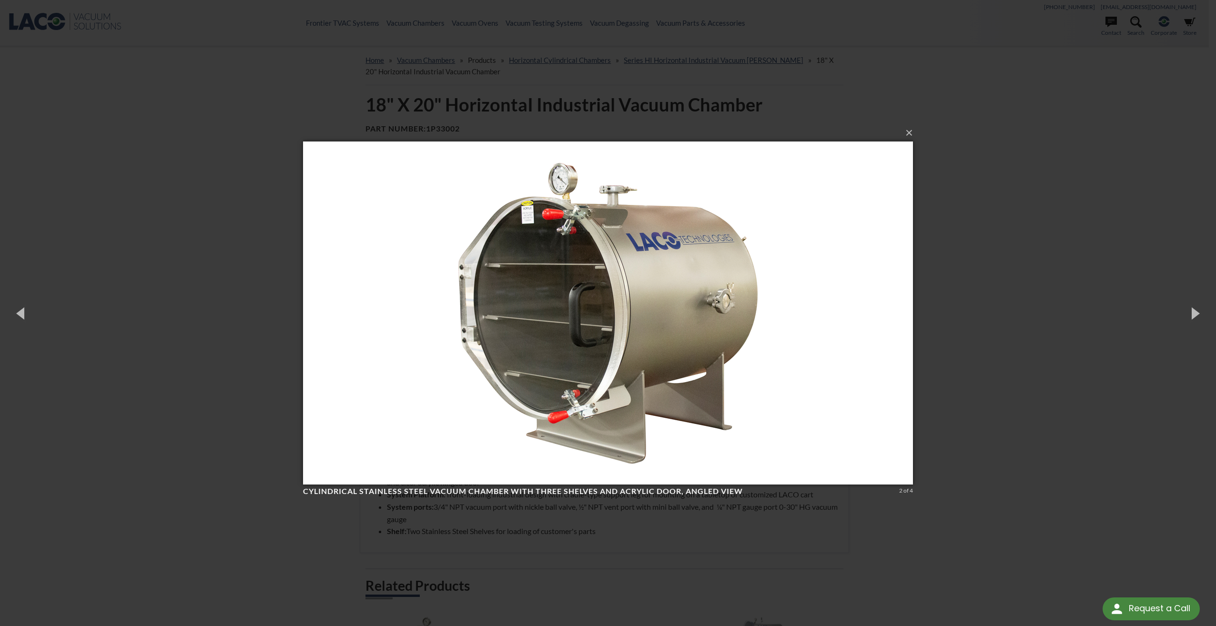
click at [805, 334] on img at bounding box center [608, 312] width 610 height 381
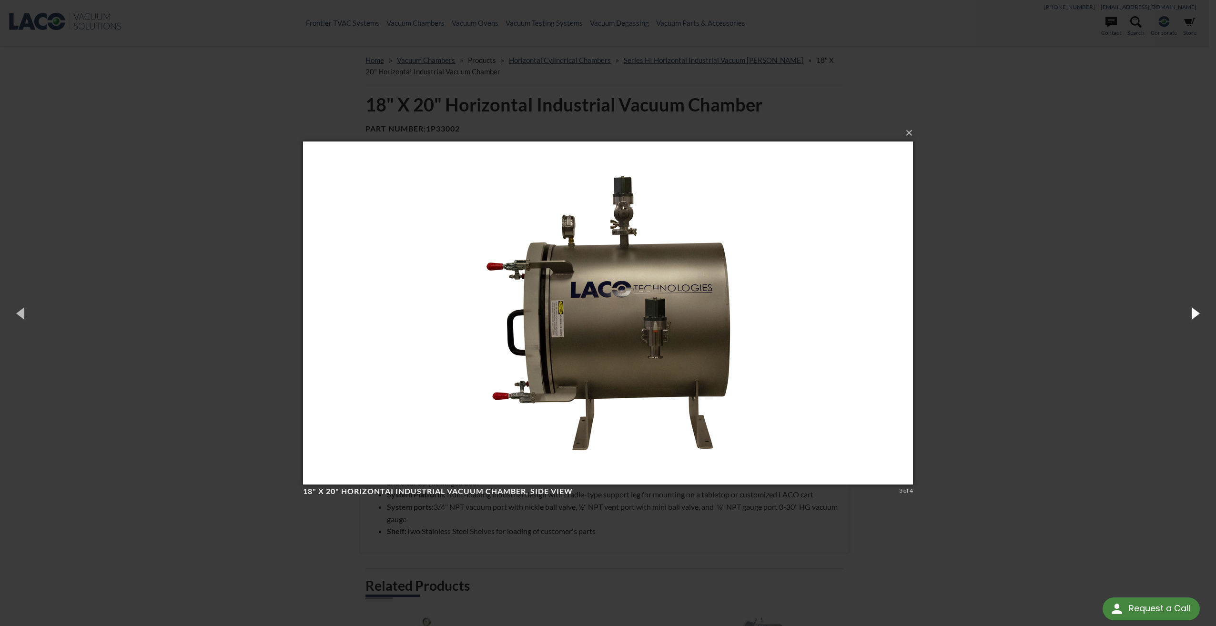
click at [1196, 315] on button "button" at bounding box center [1194, 313] width 43 height 52
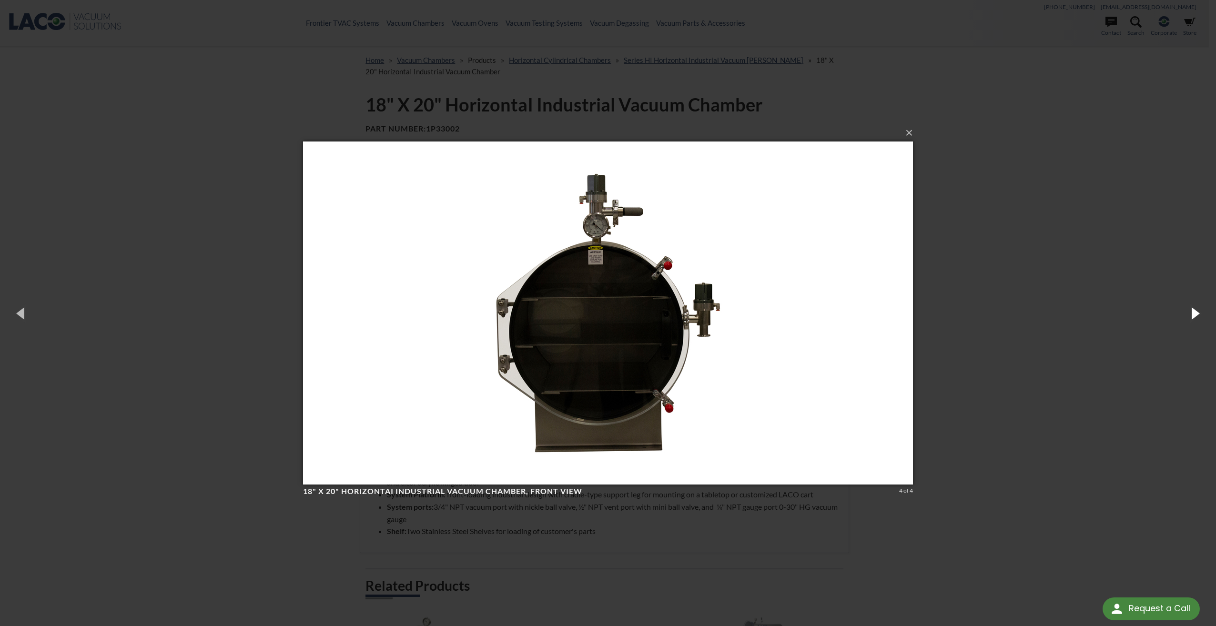
click at [1196, 317] on button "button" at bounding box center [1194, 313] width 43 height 52
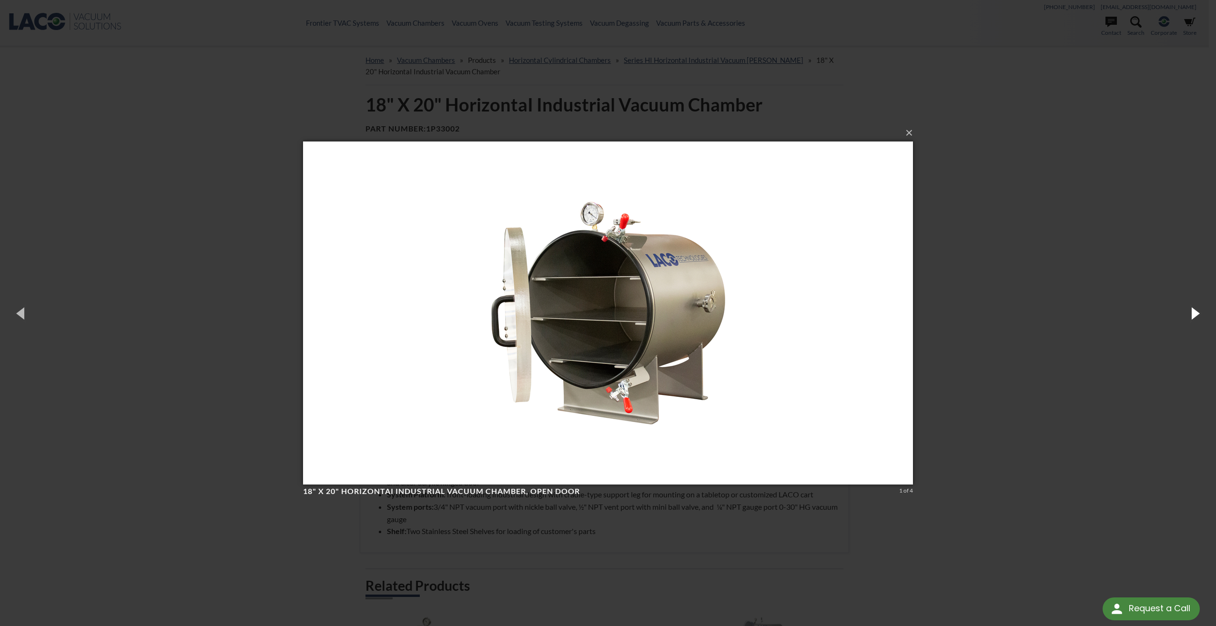
click at [1196, 317] on button "button" at bounding box center [1194, 313] width 43 height 52
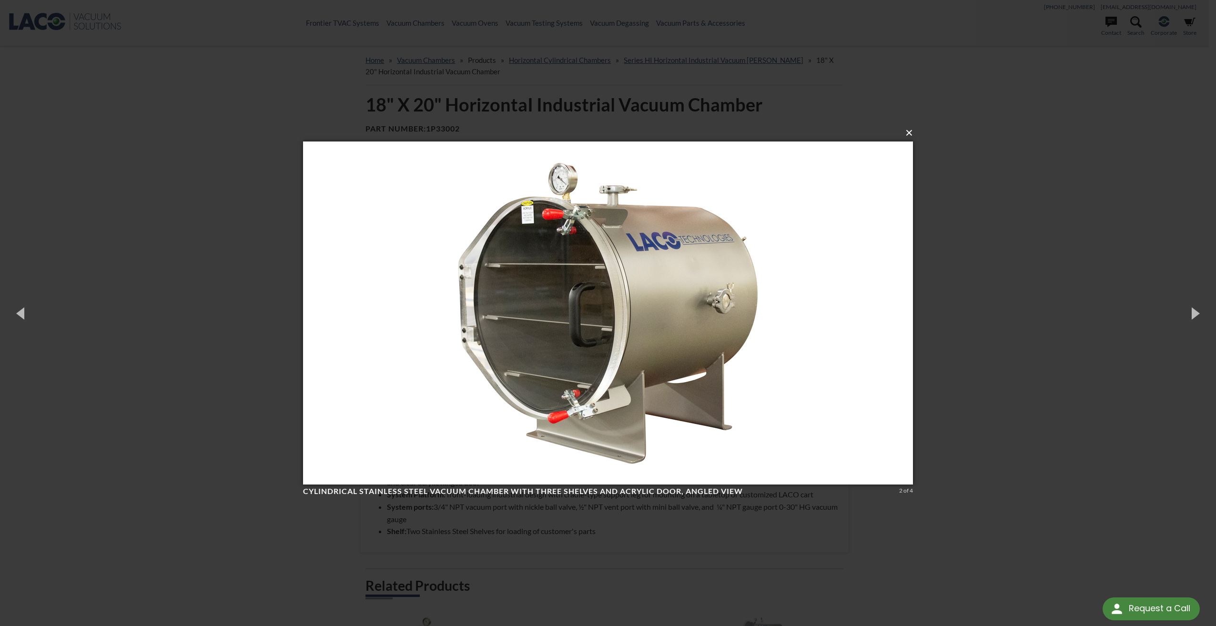
click at [908, 134] on button "×" at bounding box center [611, 132] width 610 height 21
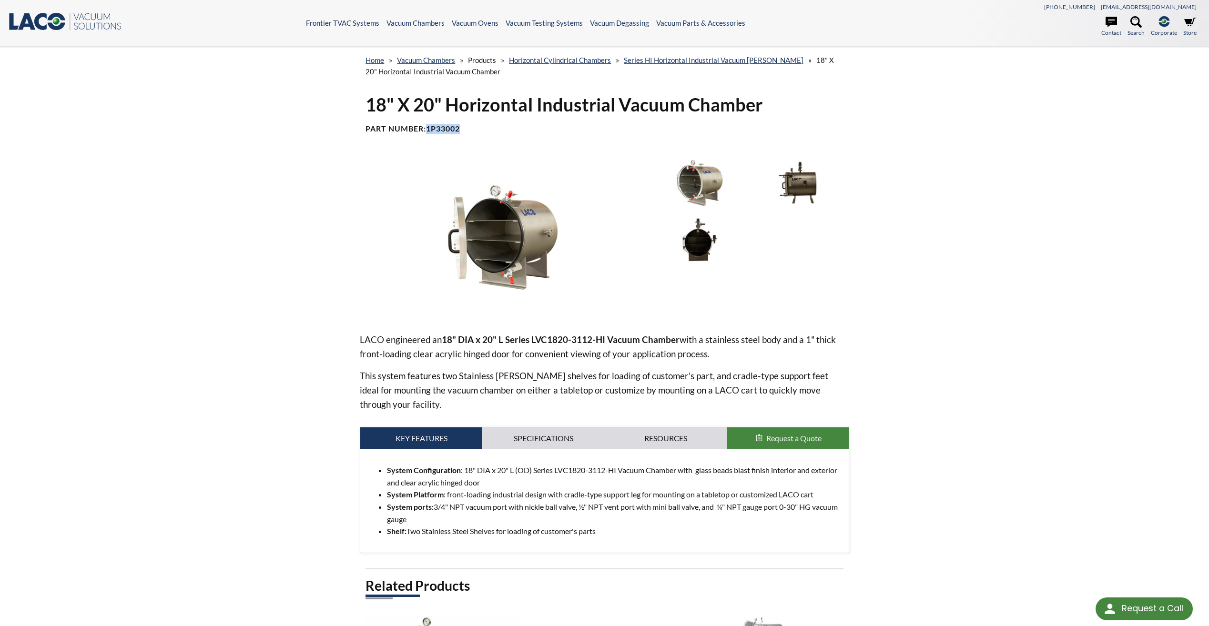
drag, startPoint x: 428, startPoint y: 130, endPoint x: 468, endPoint y: 133, distance: 39.2
click at [468, 133] on h4 "Part Number: 1P33002" at bounding box center [605, 129] width 478 height 10
copy b "1P33002"
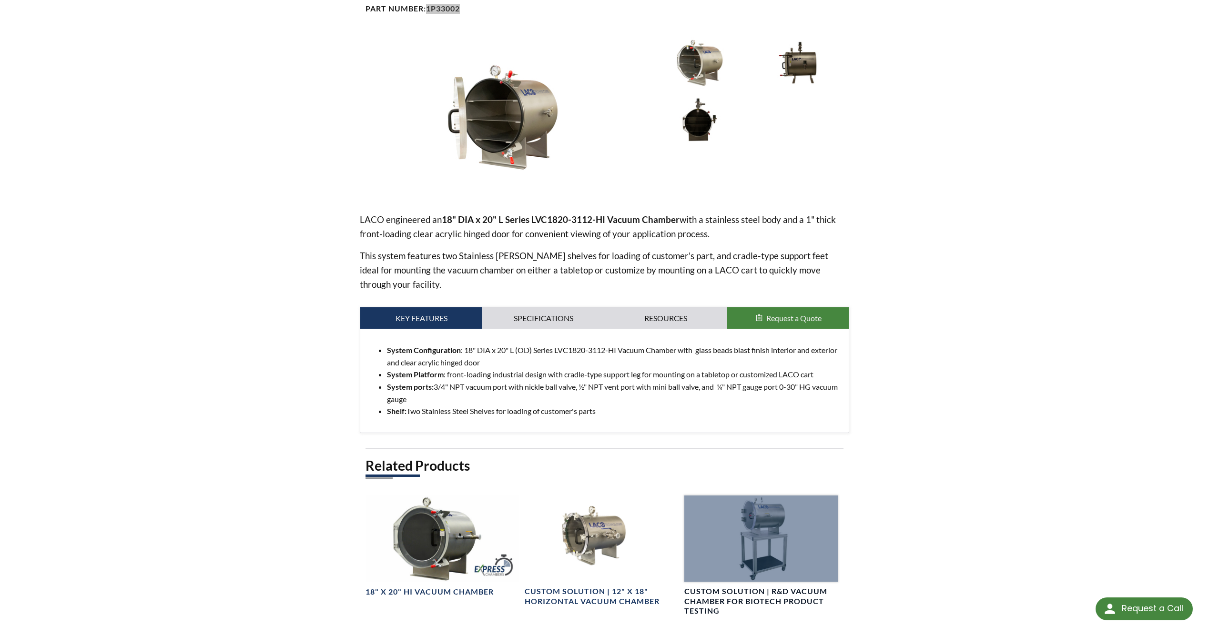
scroll to position [95, 0]
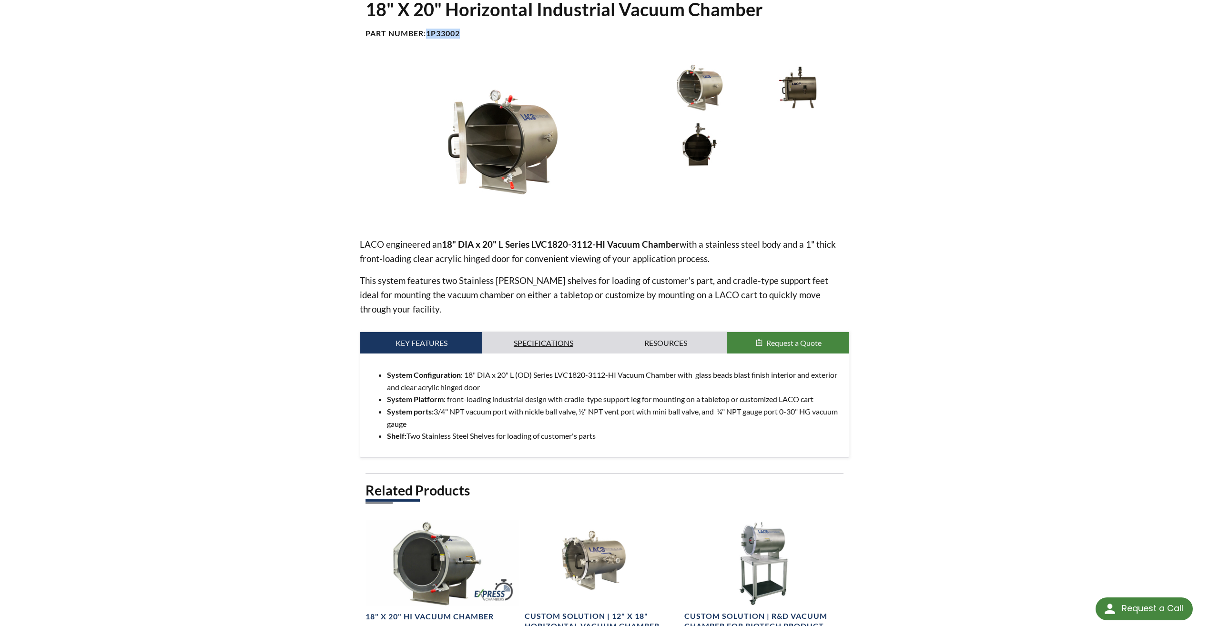
click at [550, 334] on link "Specifications" at bounding box center [543, 343] width 122 height 22
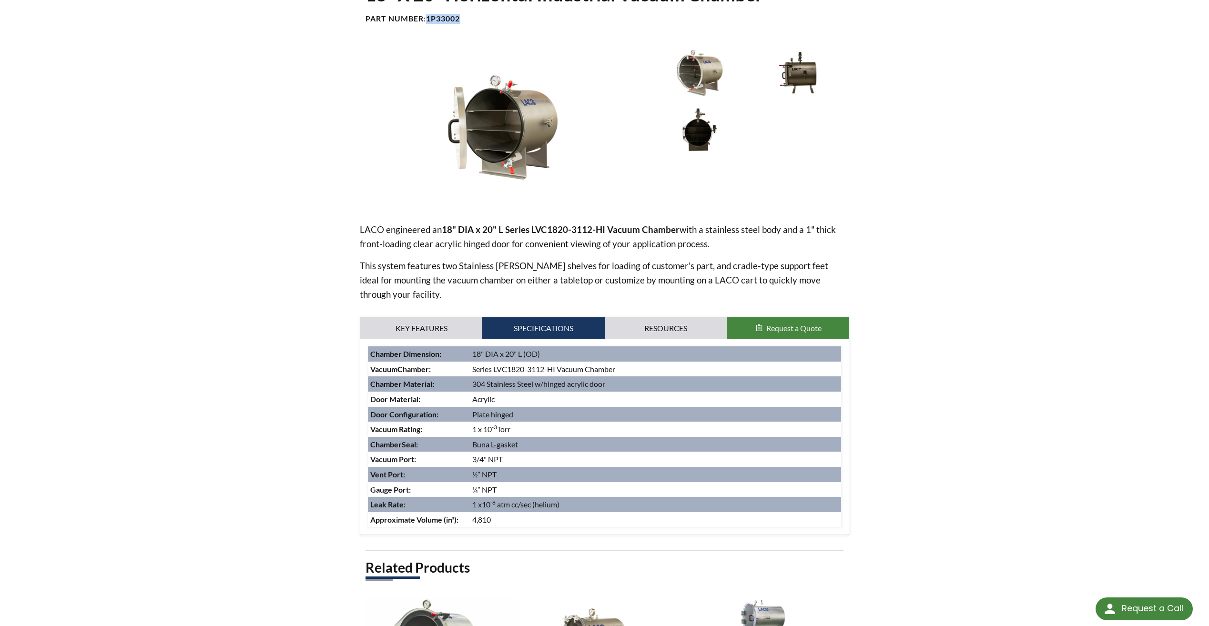
scroll to position [143, 0]
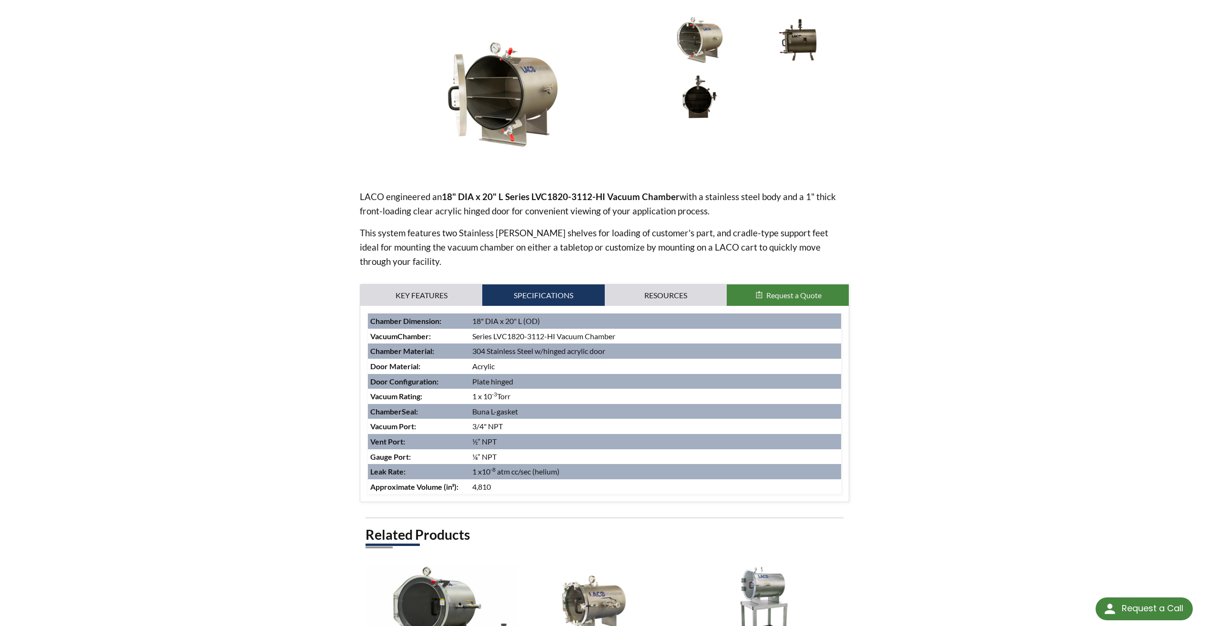
click at [541, 329] on td "Series LVC1820-3112-HI Vacuum Chamber" at bounding box center [655, 336] width 371 height 15
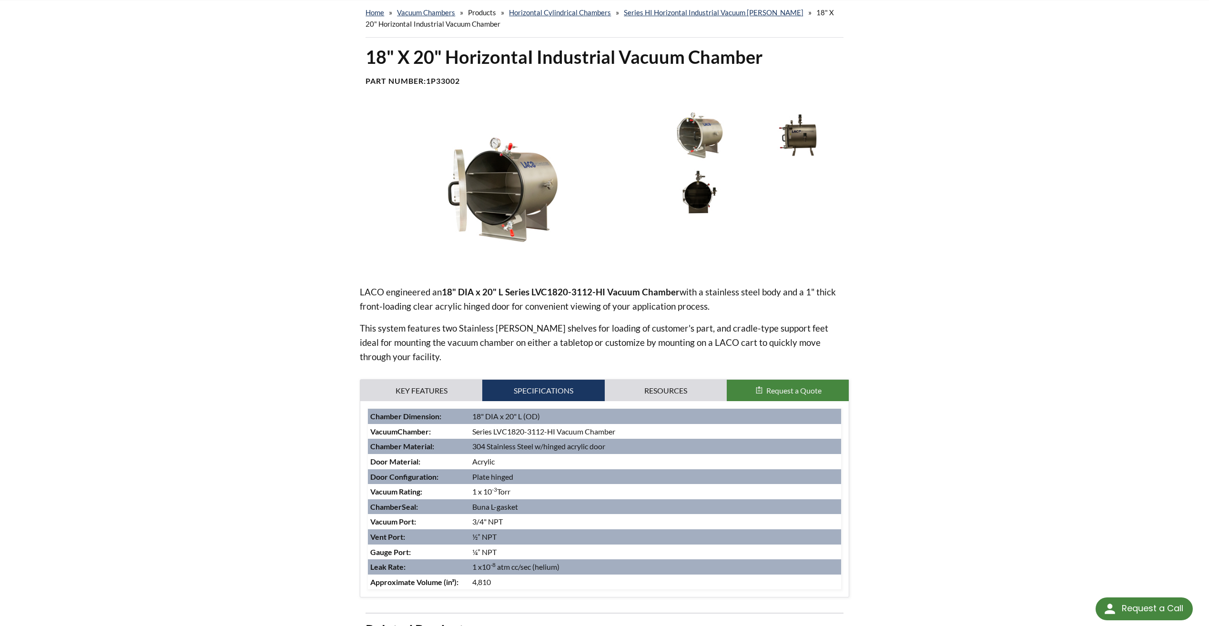
scroll to position [95, 0]
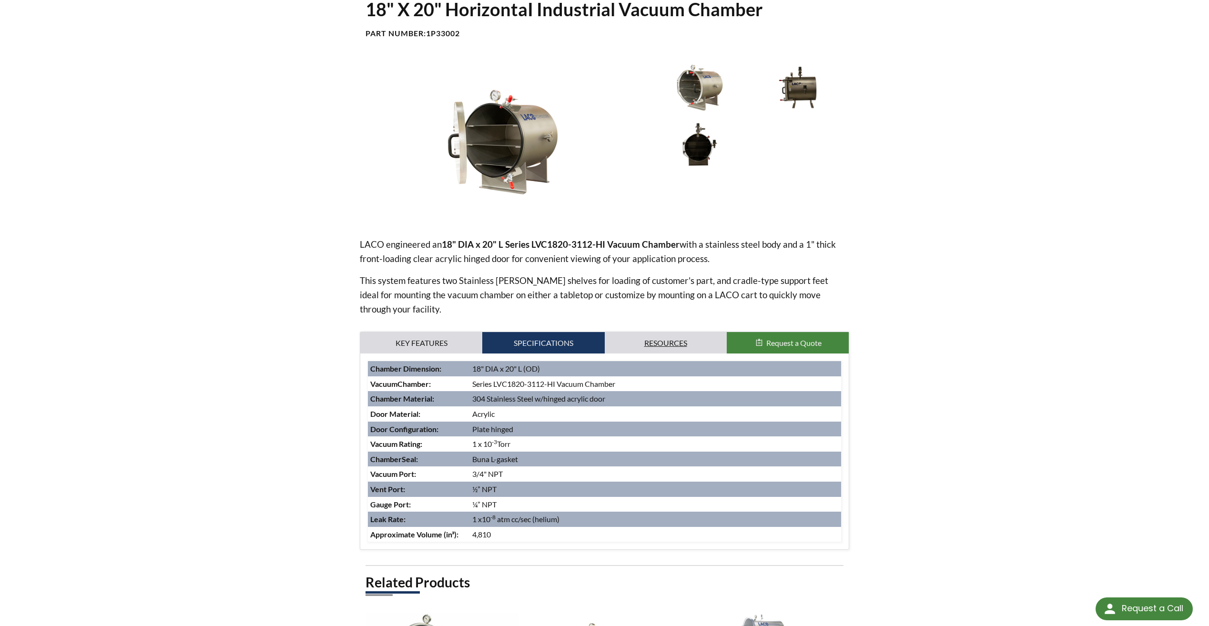
click at [660, 332] on link "Resources" at bounding box center [666, 343] width 122 height 22
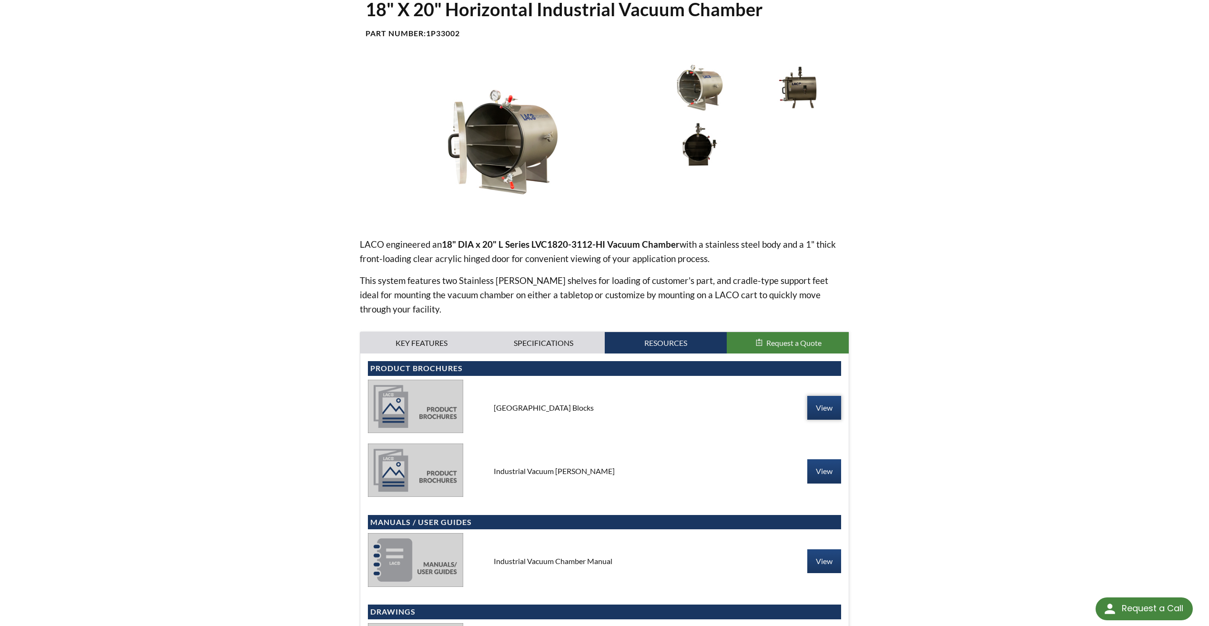
click at [828, 396] on link "View" at bounding box center [824, 408] width 34 height 24
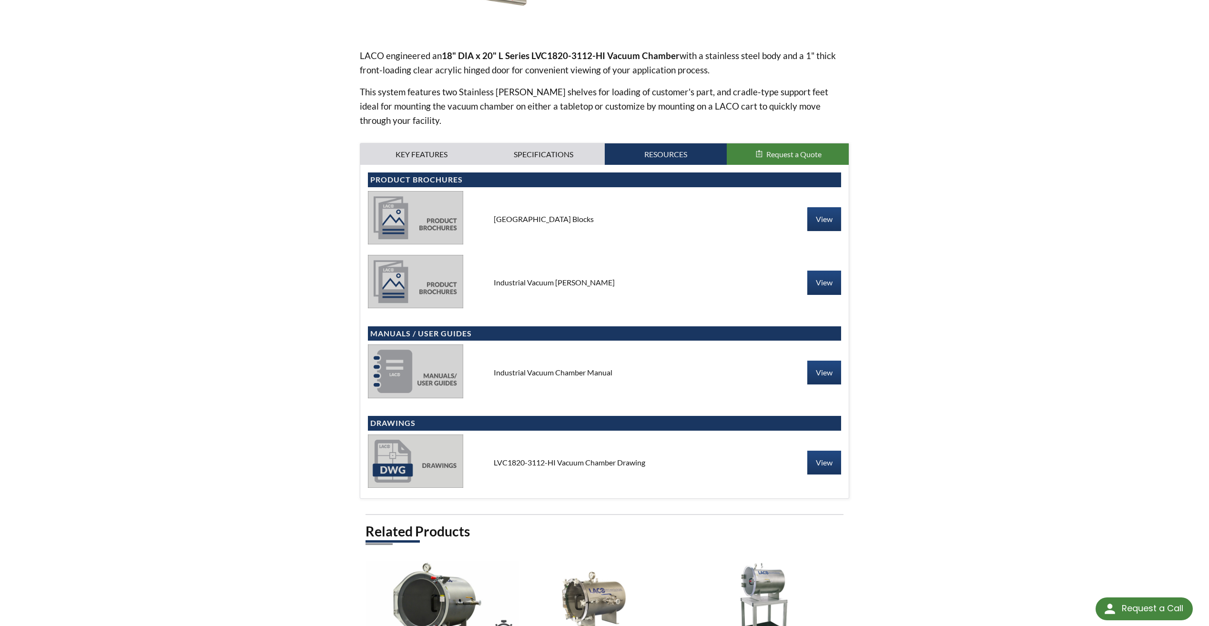
scroll to position [286, 0]
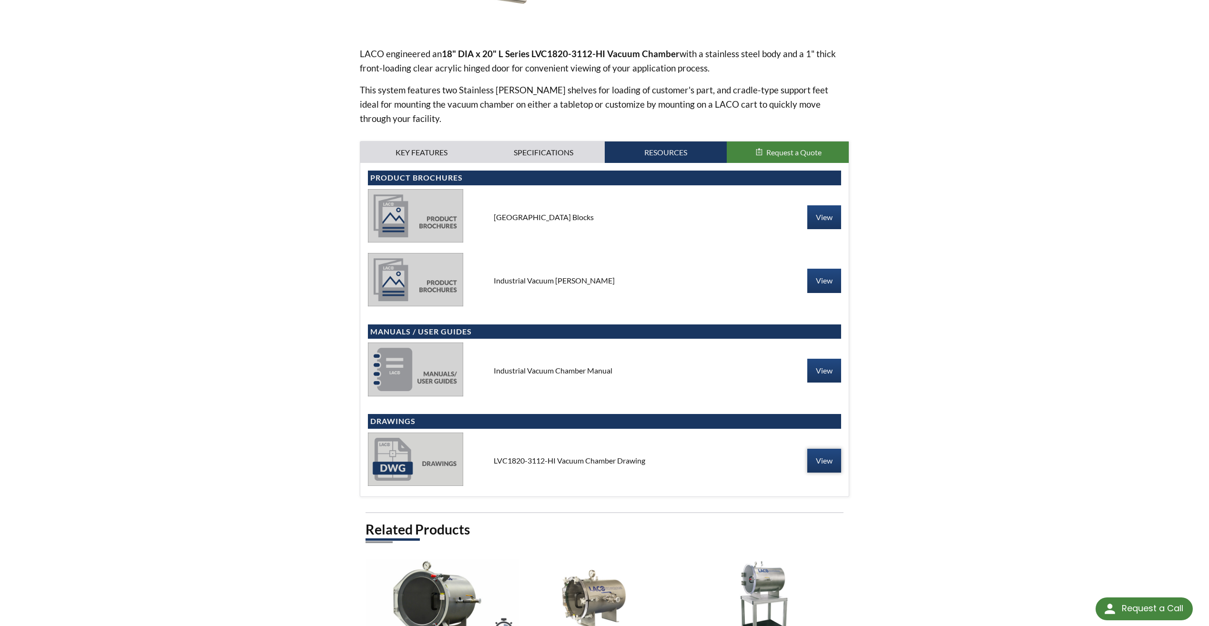
click at [825, 449] on link "View" at bounding box center [824, 461] width 34 height 24
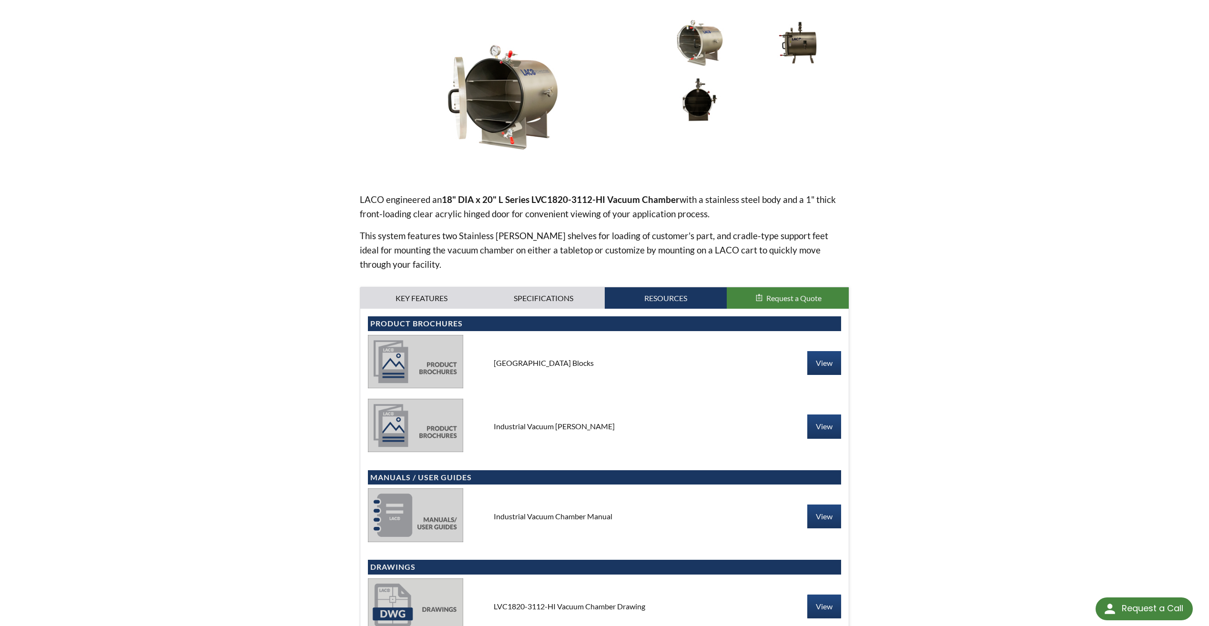
scroll to position [0, 0]
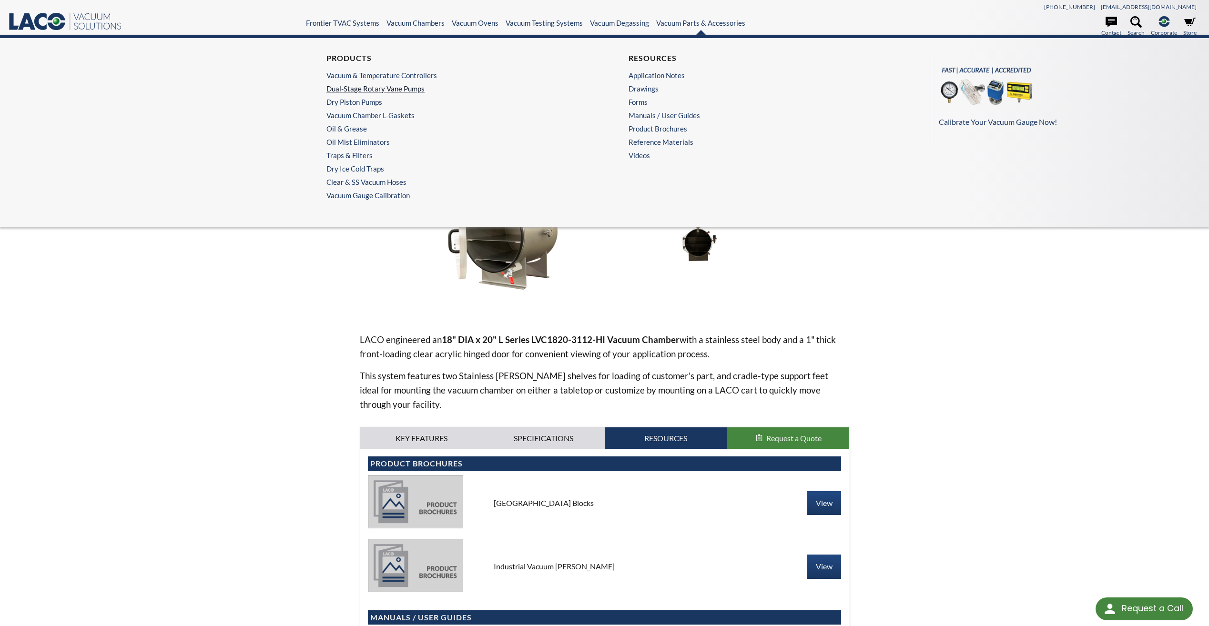
click at [404, 91] on link "Dual-Stage Rotary Vane Pumps" at bounding box center [450, 88] width 249 height 9
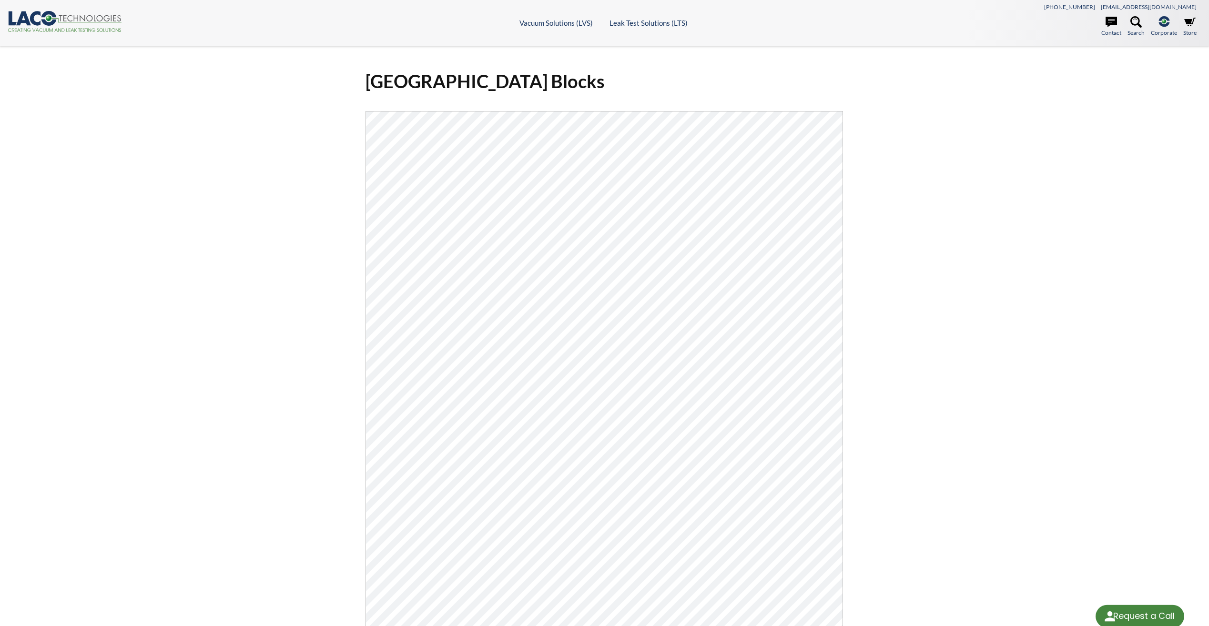
select select "Language Translate Widget"
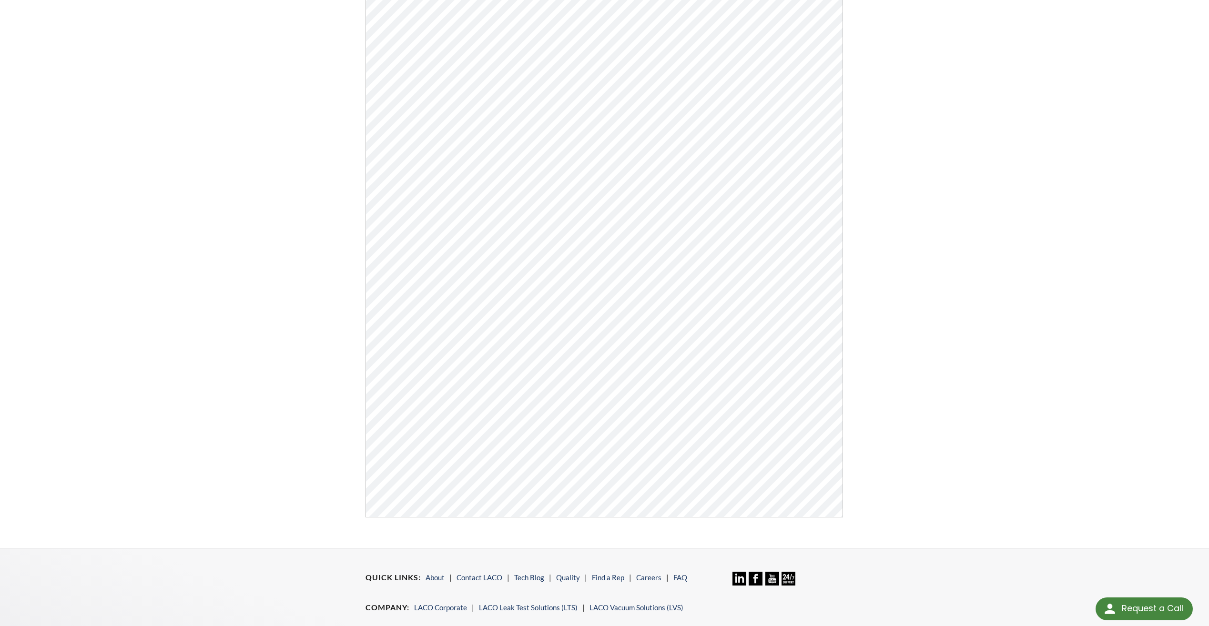
scroll to position [267, 0]
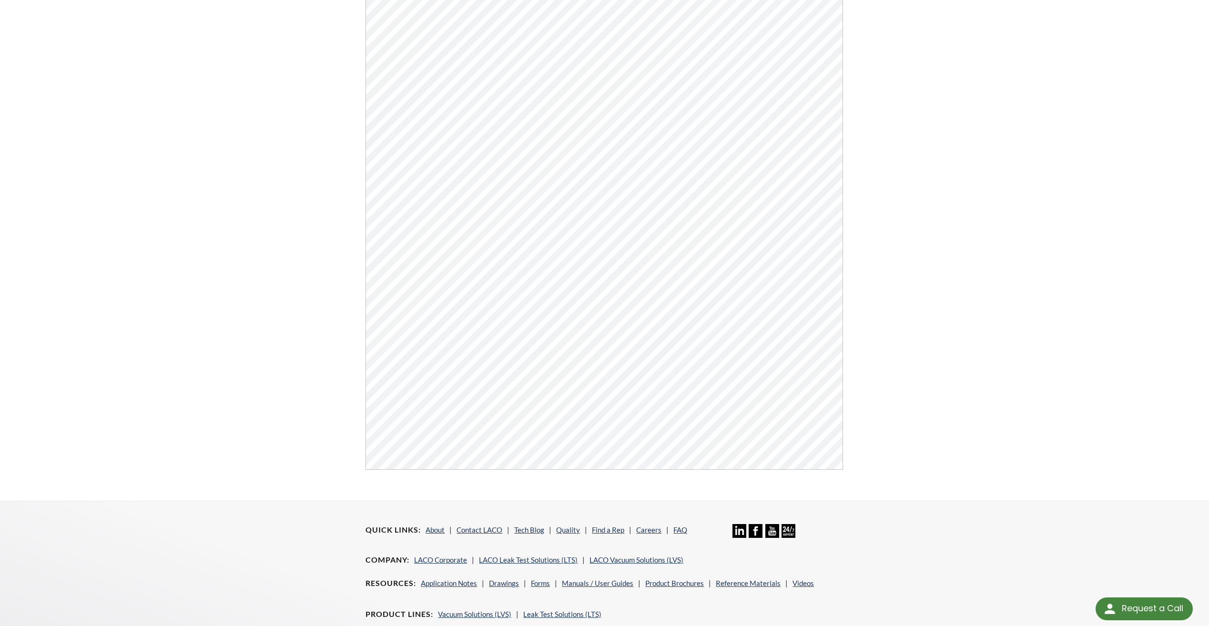
click at [935, 337] on div "Vacuum Chamber Building Blocks Click Here To Download" at bounding box center [604, 140] width 1209 height 722
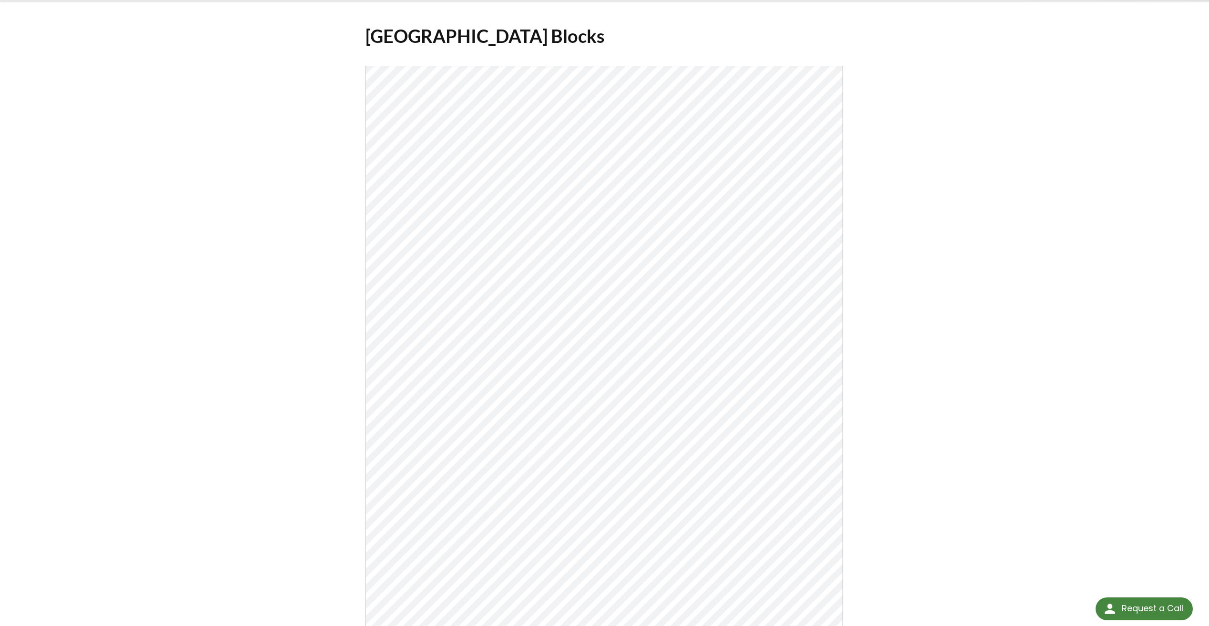
scroll to position [0, 0]
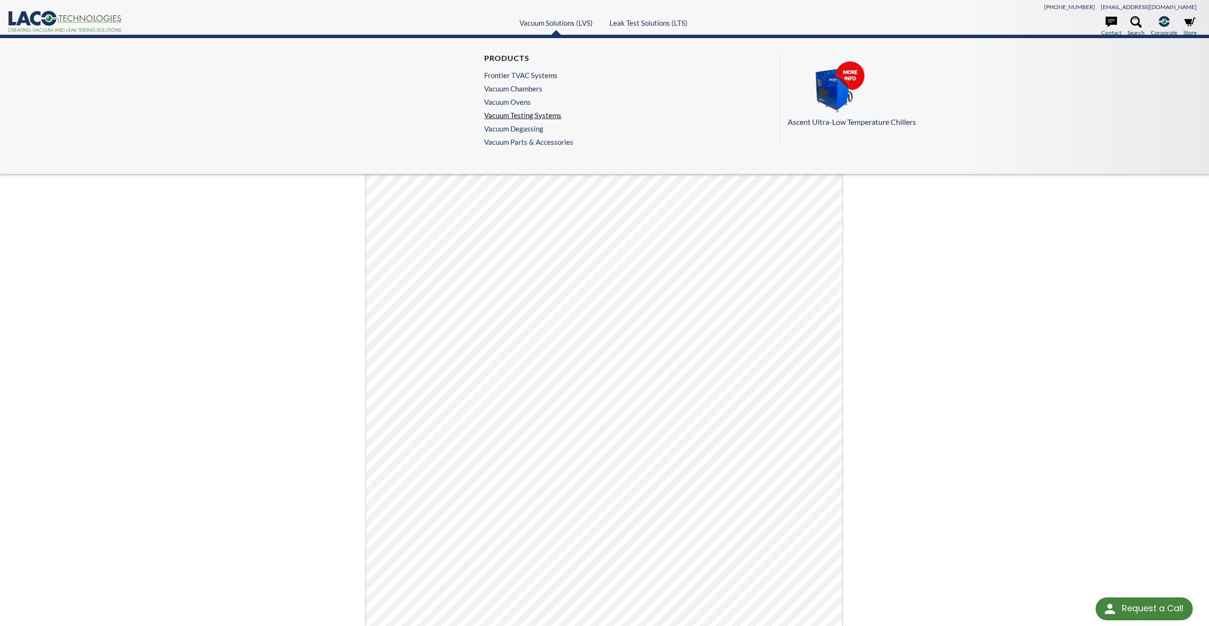
click at [520, 116] on link "Vacuum Testing Systems" at bounding box center [526, 115] width 84 height 9
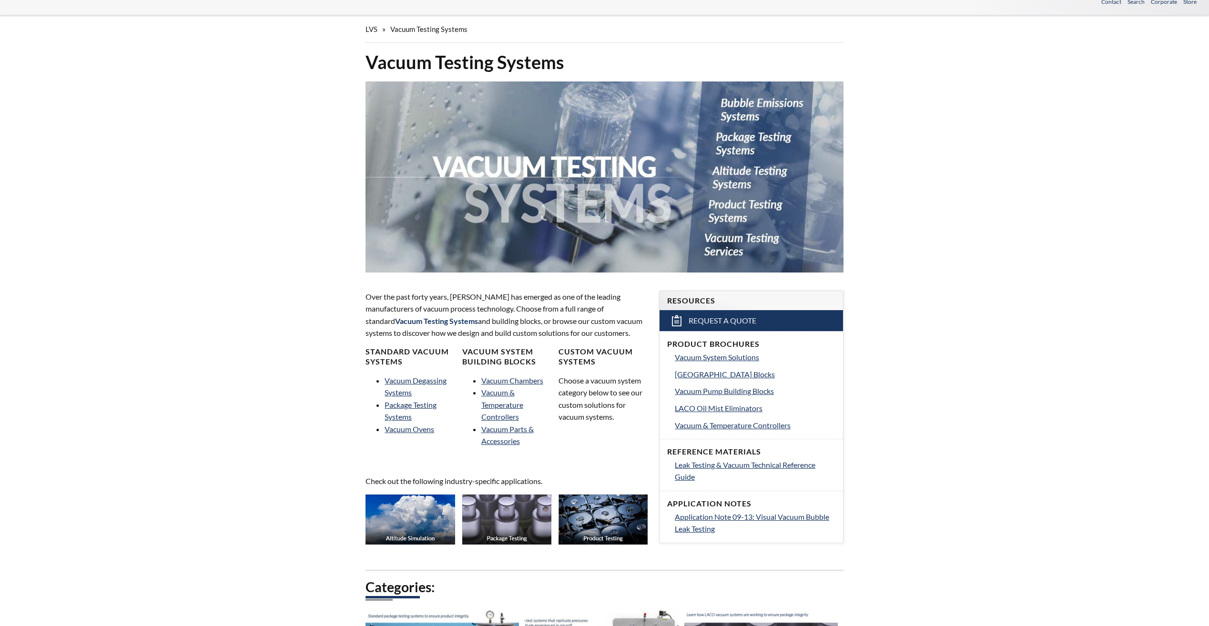
scroll to position [48, 0]
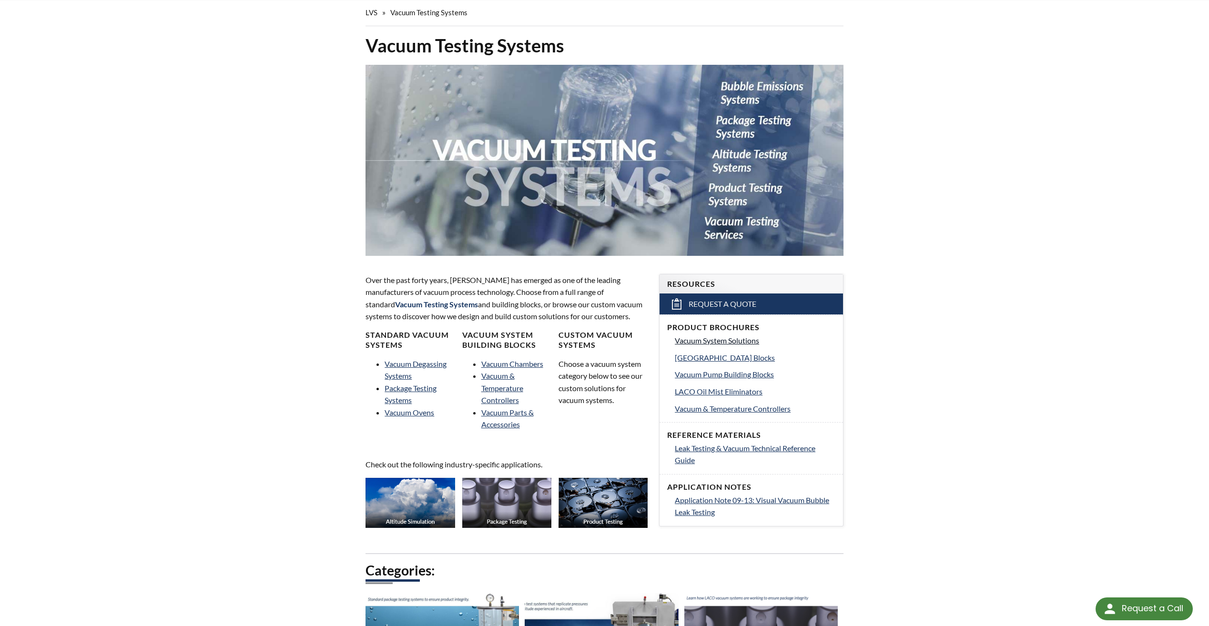
click at [726, 341] on span "Vacuum System Solutions" at bounding box center [717, 340] width 84 height 9
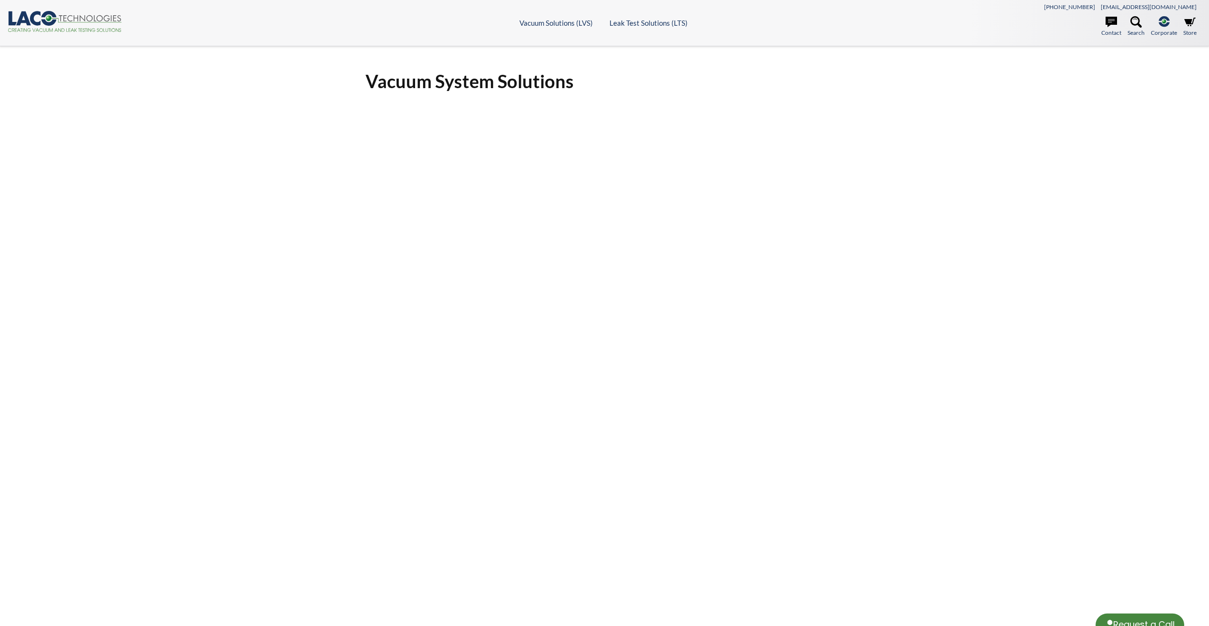
select select "Language Translate Widget"
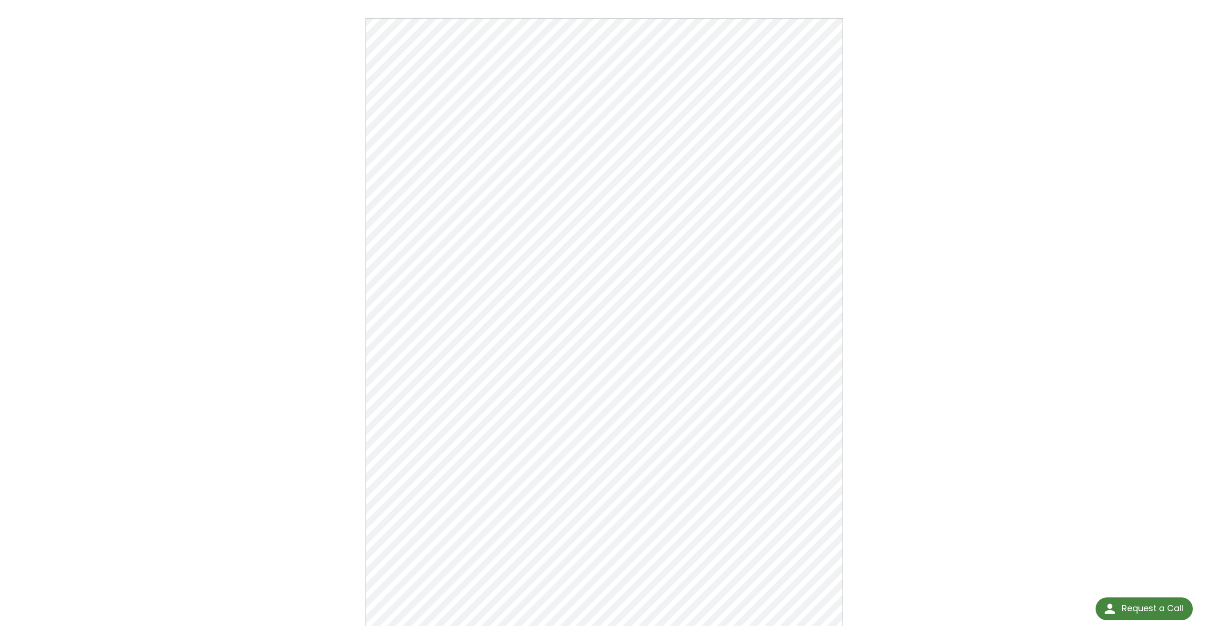
scroll to position [77, 0]
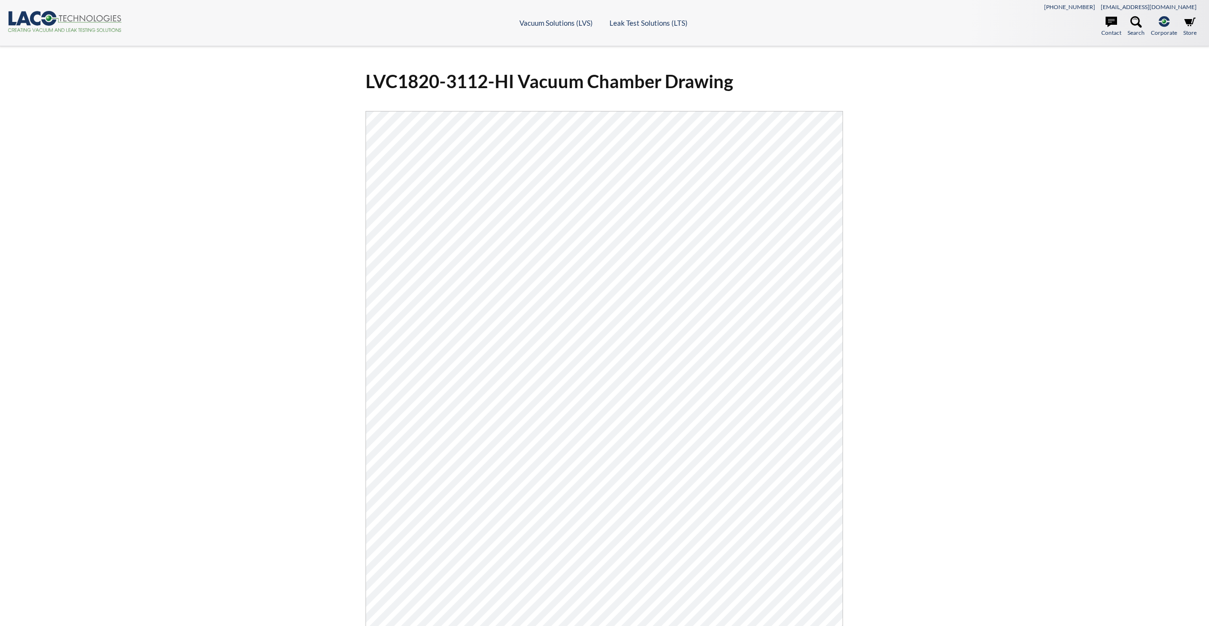
select select "Language Translate Widget"
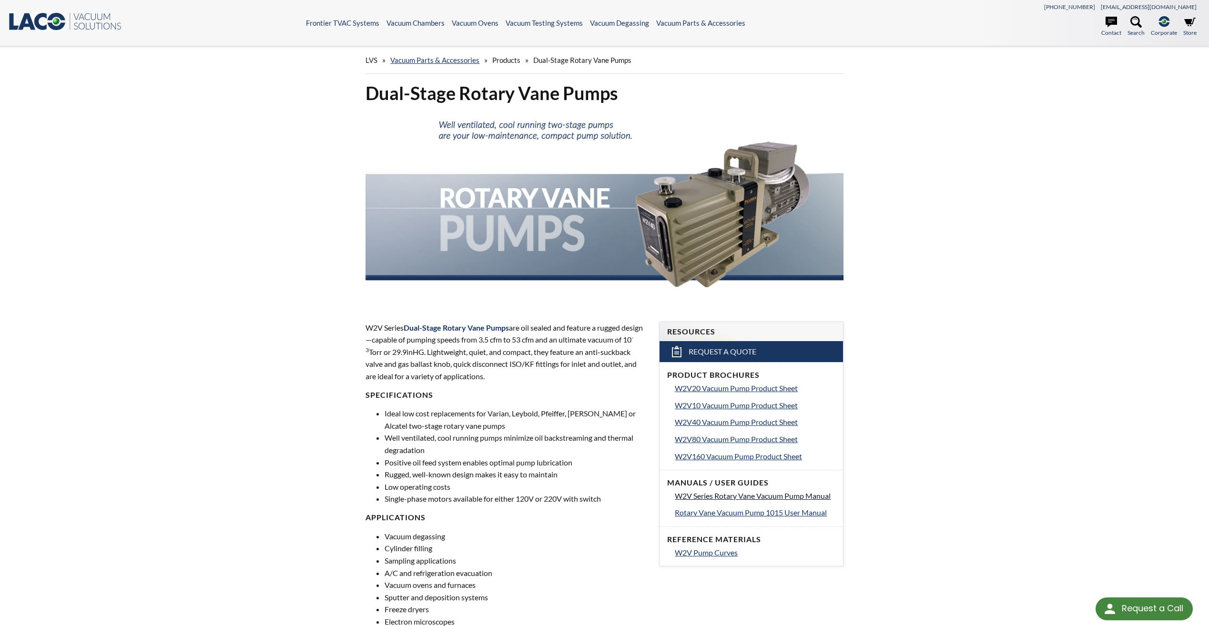
click at [754, 498] on span "W2V Series Rotary Vane Vacuum Pump Manual" at bounding box center [753, 495] width 156 height 9
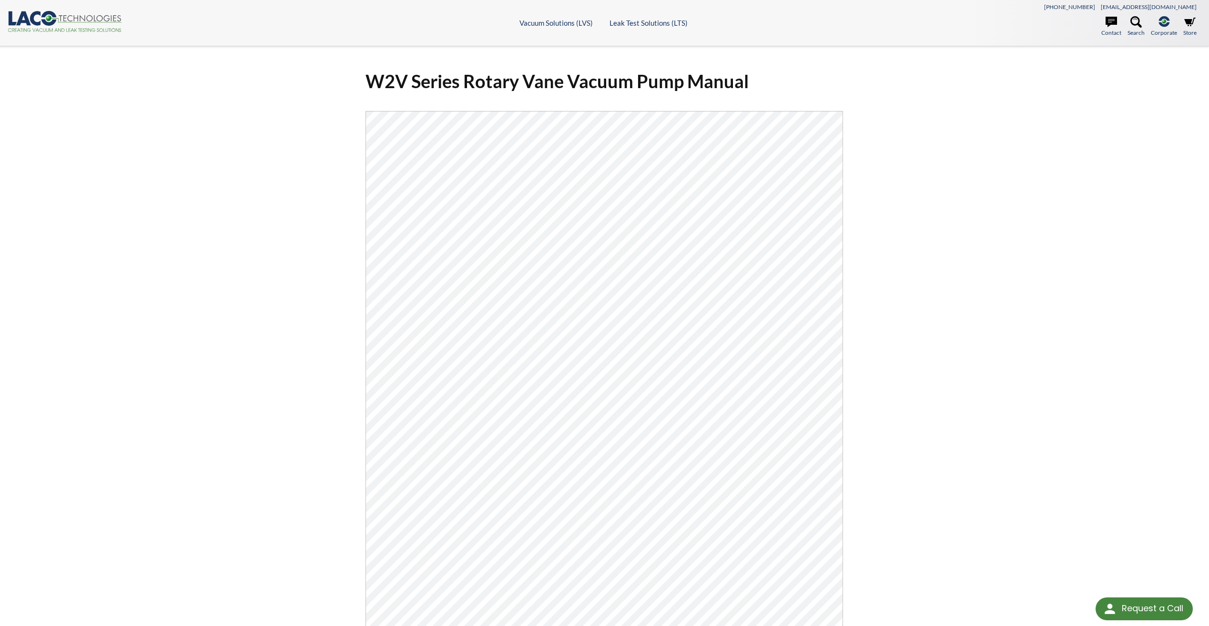
click at [69, 13] on icon ".cls-1{fill:#193661;}.cls-2{fill:#58595b;}.cls-3{fill:url(#radial-gradient);}.c…" at bounding box center [65, 21] width 114 height 21
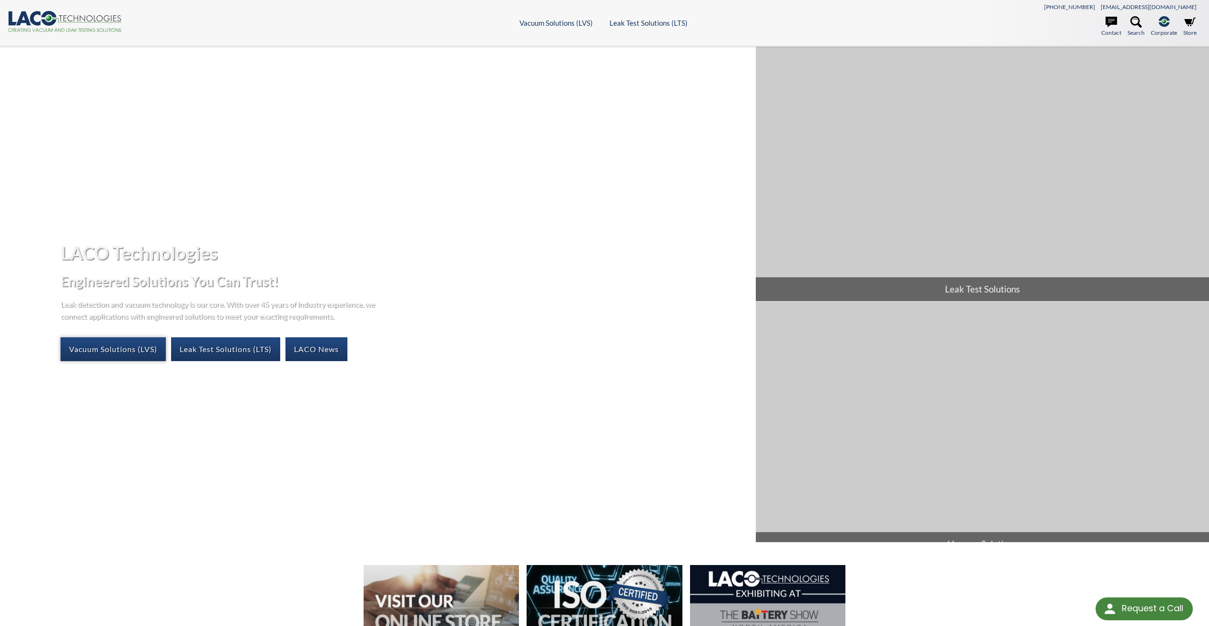
select select "Language Translate Widget"
click at [138, 350] on link "Vacuum Solutions (LVS)" at bounding box center [113, 349] width 105 height 24
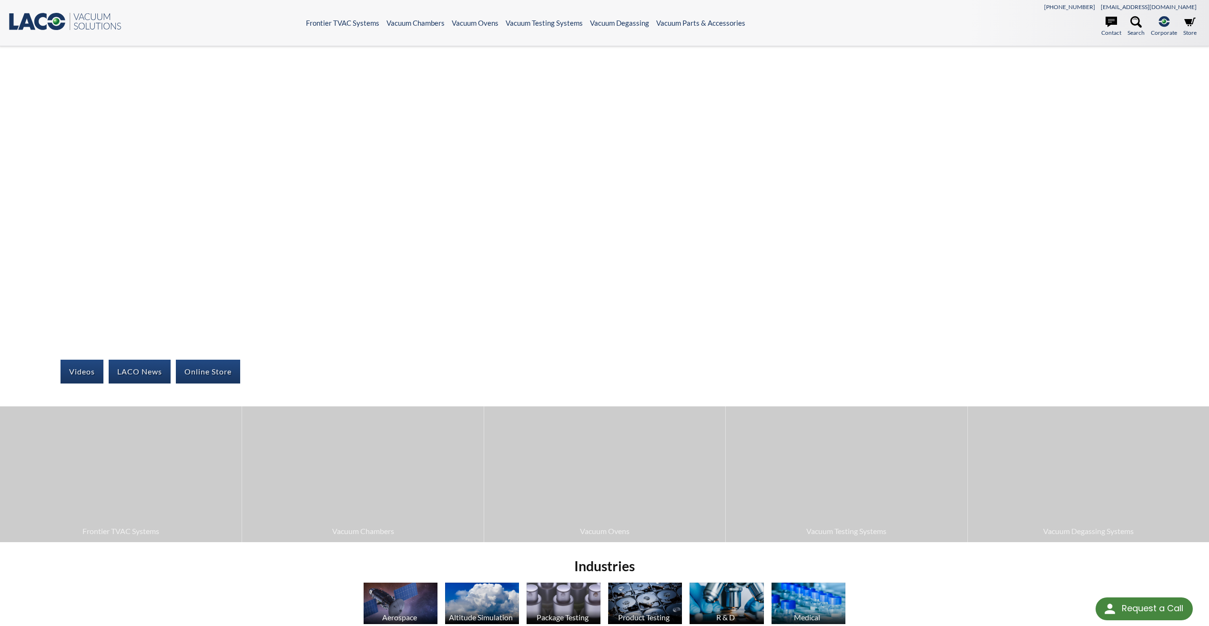
click at [174, 295] on div "Videos LACO News Online Store Frontier TVAC Systems Vacuum Chambers Vacuum Oven…" at bounding box center [604, 295] width 1209 height 496
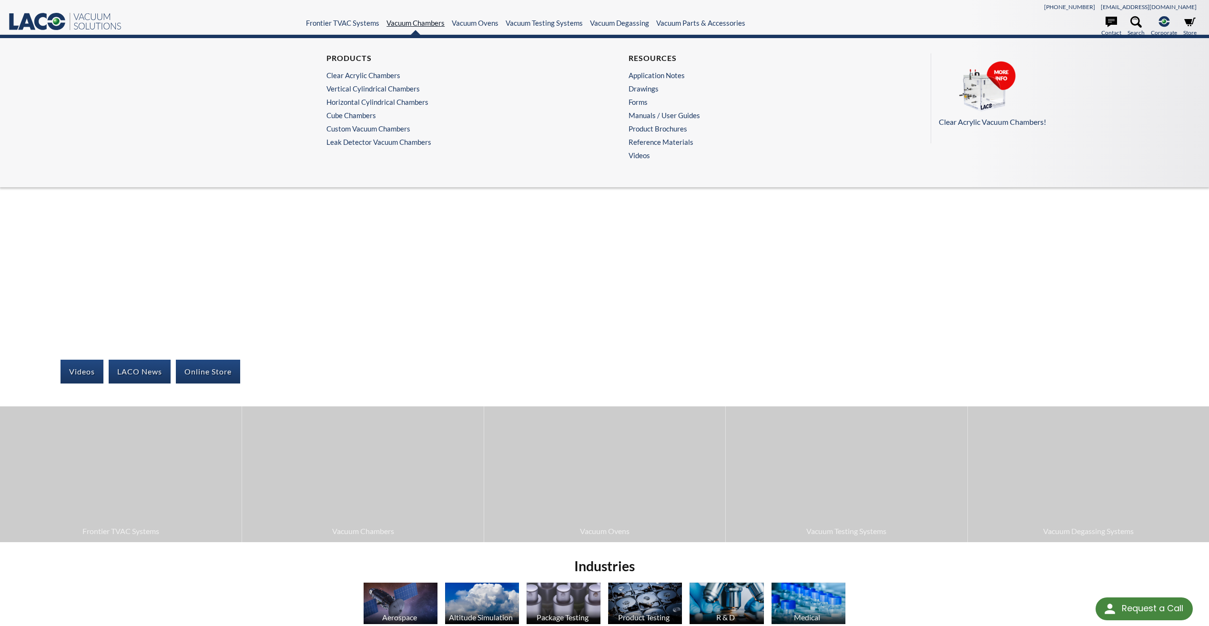
click at [405, 23] on link "Vacuum Chambers" at bounding box center [416, 23] width 58 height 9
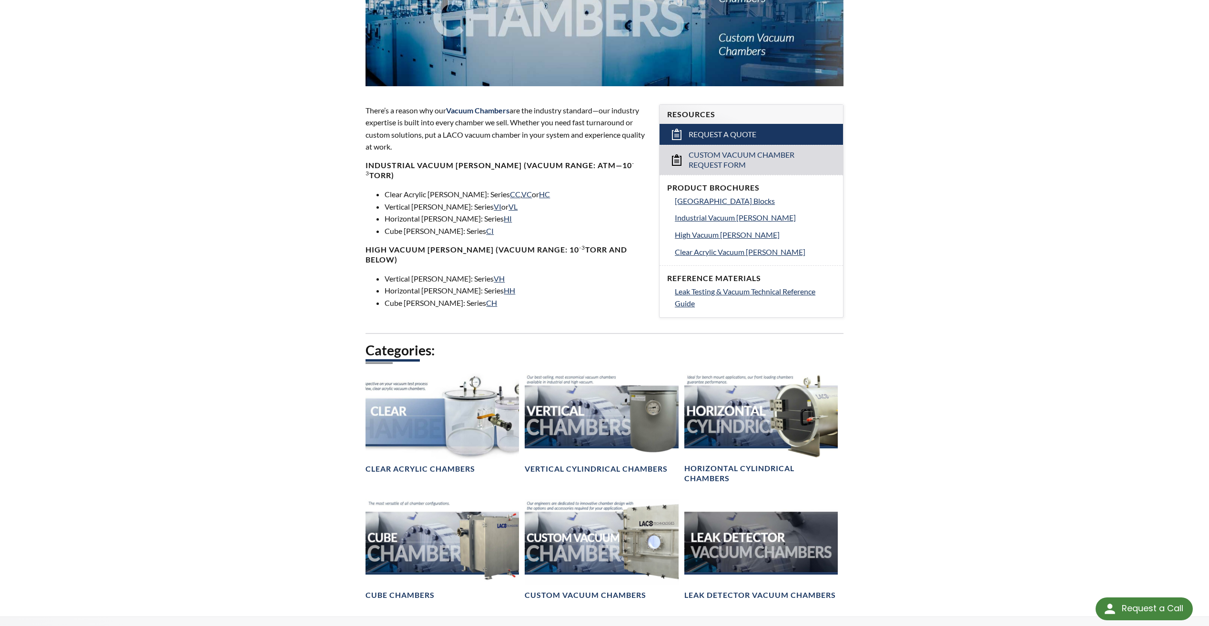
scroll to position [238, 0]
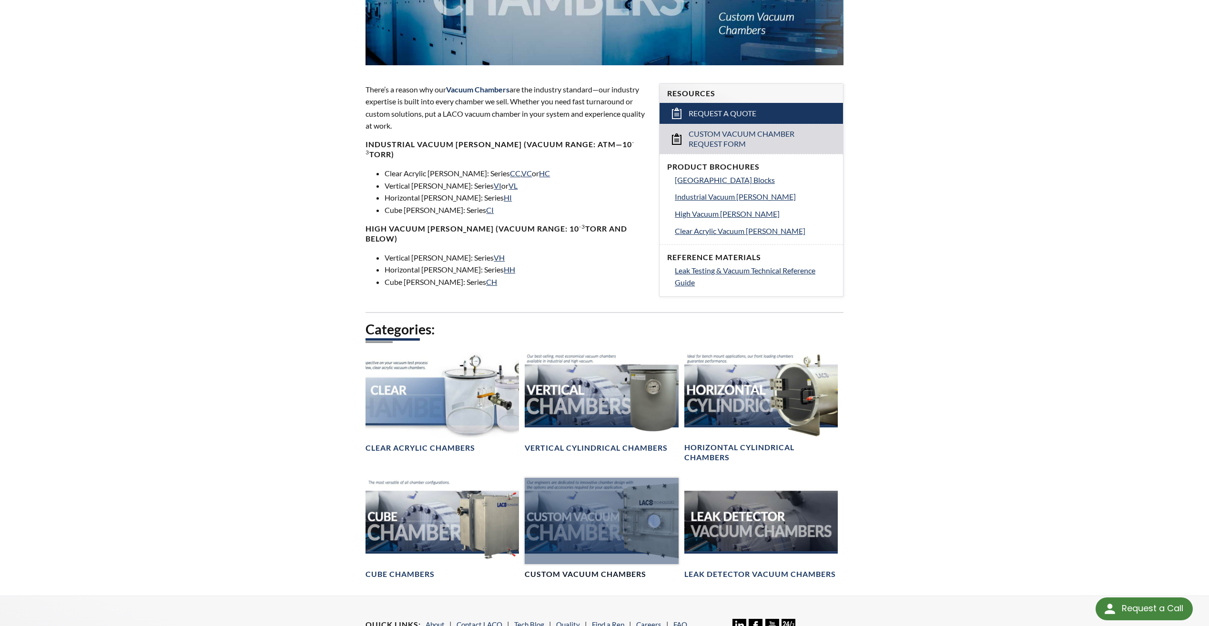
click at [589, 532] on div at bounding box center [601, 521] width 153 height 86
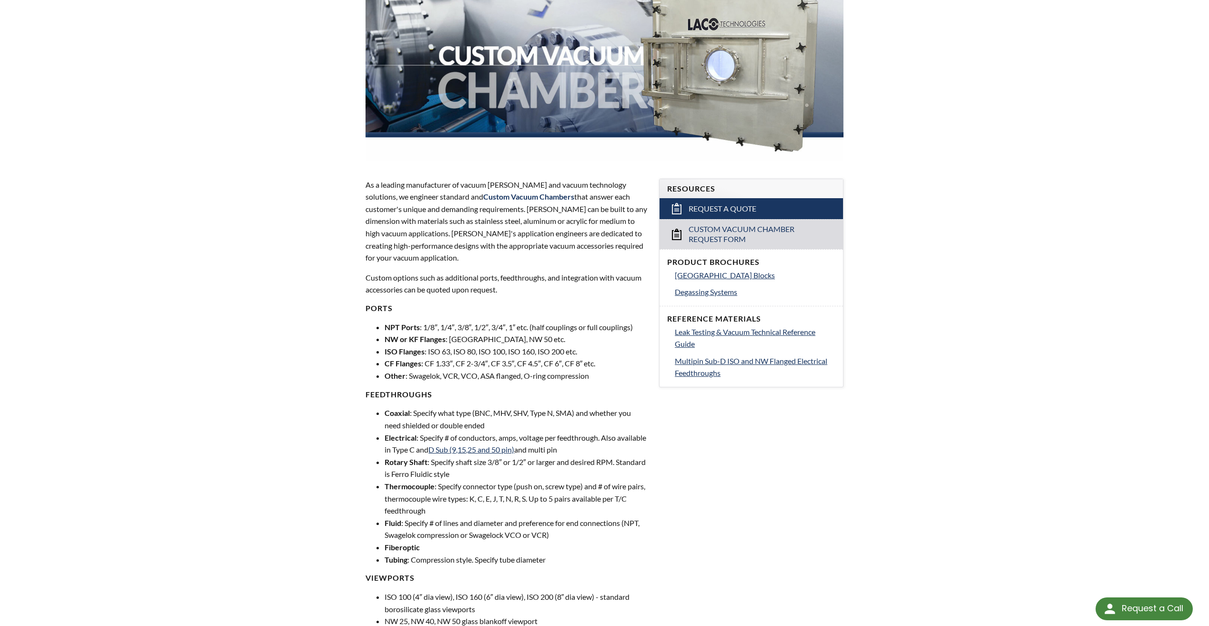
scroll to position [334, 0]
